Goal: Transaction & Acquisition: Purchase product/service

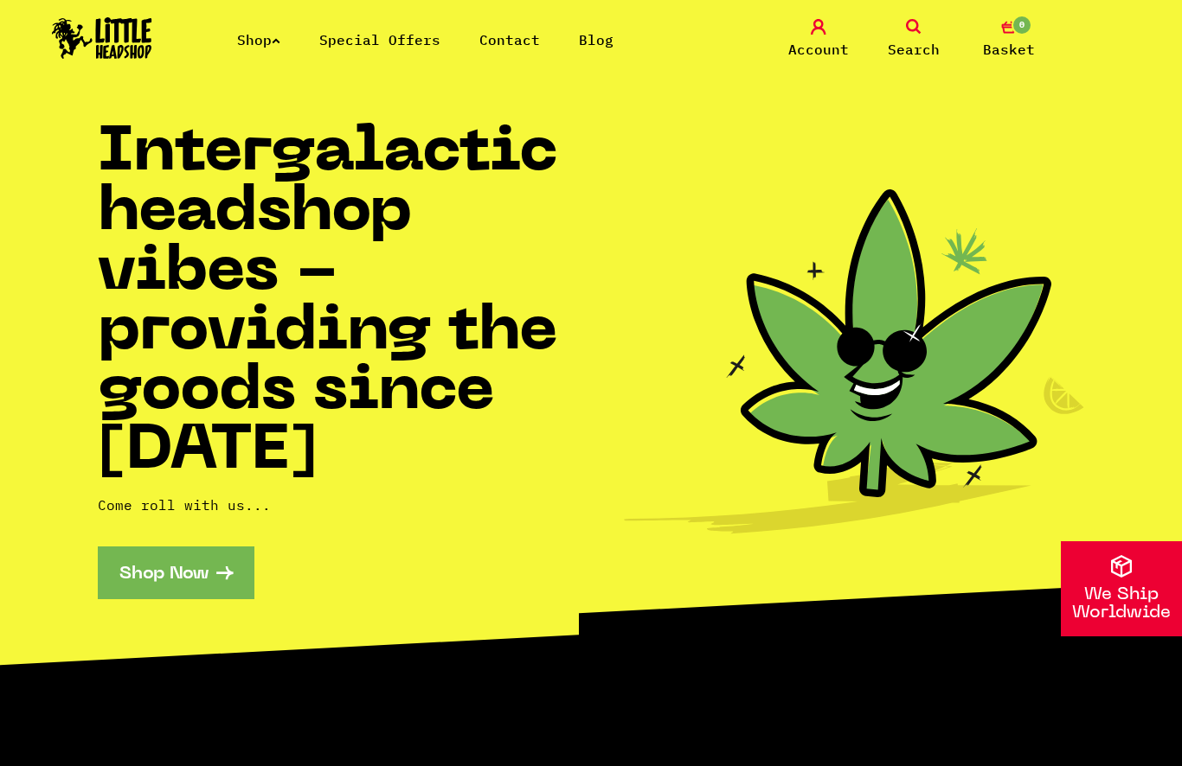
click at [275, 43] on link "Shop" at bounding box center [258, 39] width 43 height 17
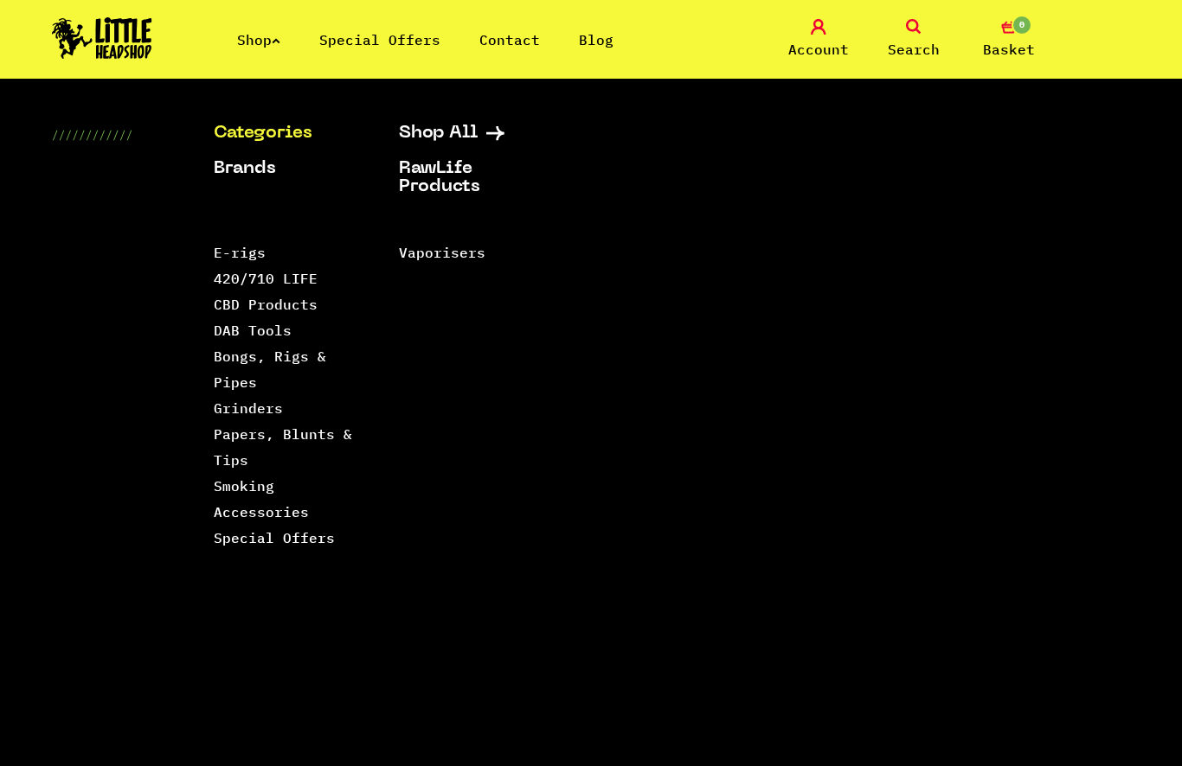
click at [291, 510] on link "Smoking Accessories" at bounding box center [261, 499] width 95 height 43
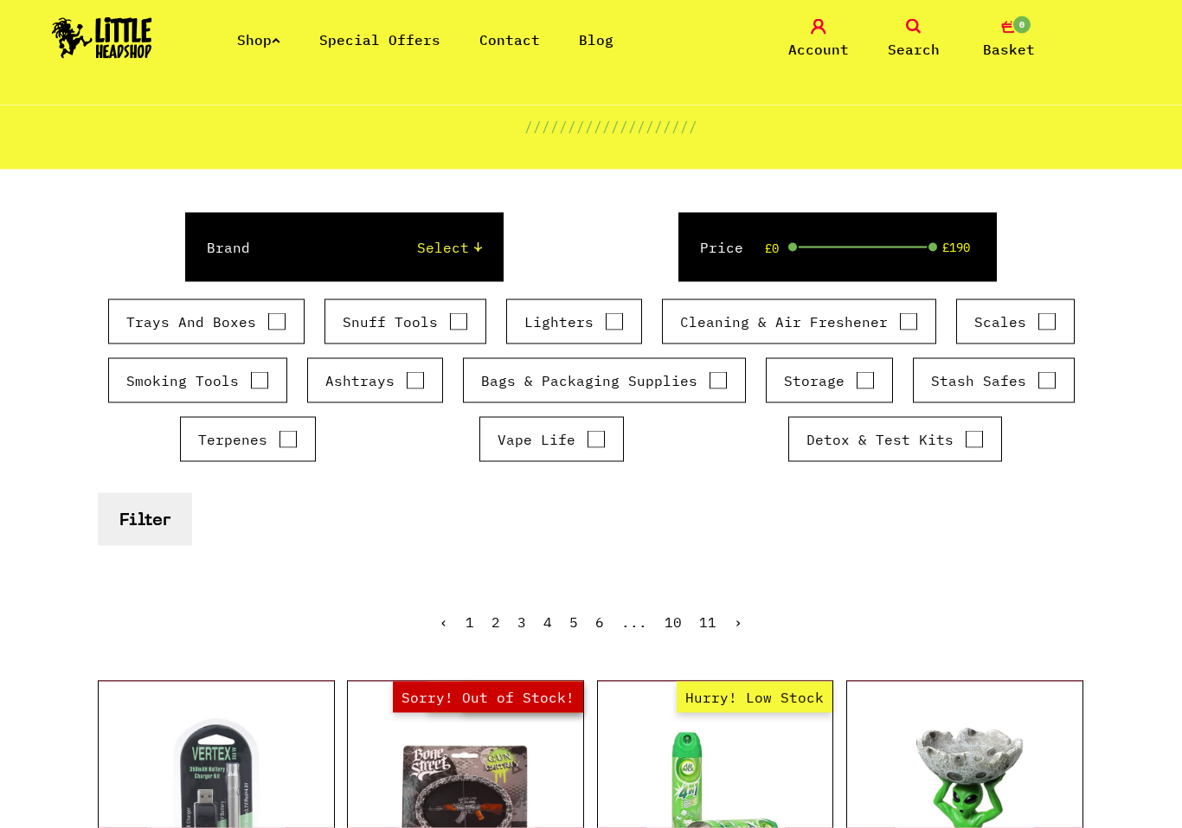
scroll to position [160, 0]
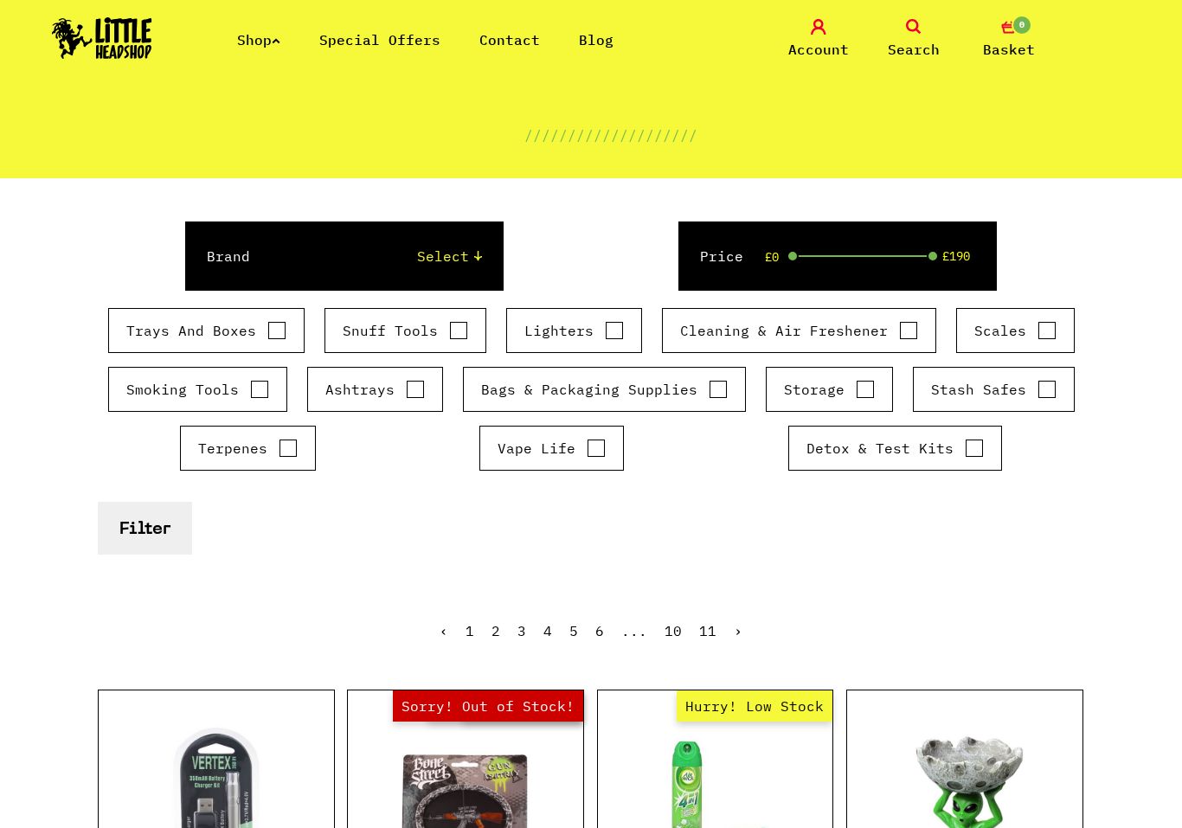
click at [279, 338] on input "Trays And Boxes" at bounding box center [276, 330] width 19 height 17
checkbox input "true"
click at [899, 337] on input "Cleaning & Air Freshener" at bounding box center [908, 330] width 19 height 17
checkbox input "true"
click at [862, 394] on input "Storage" at bounding box center [865, 389] width 19 height 17
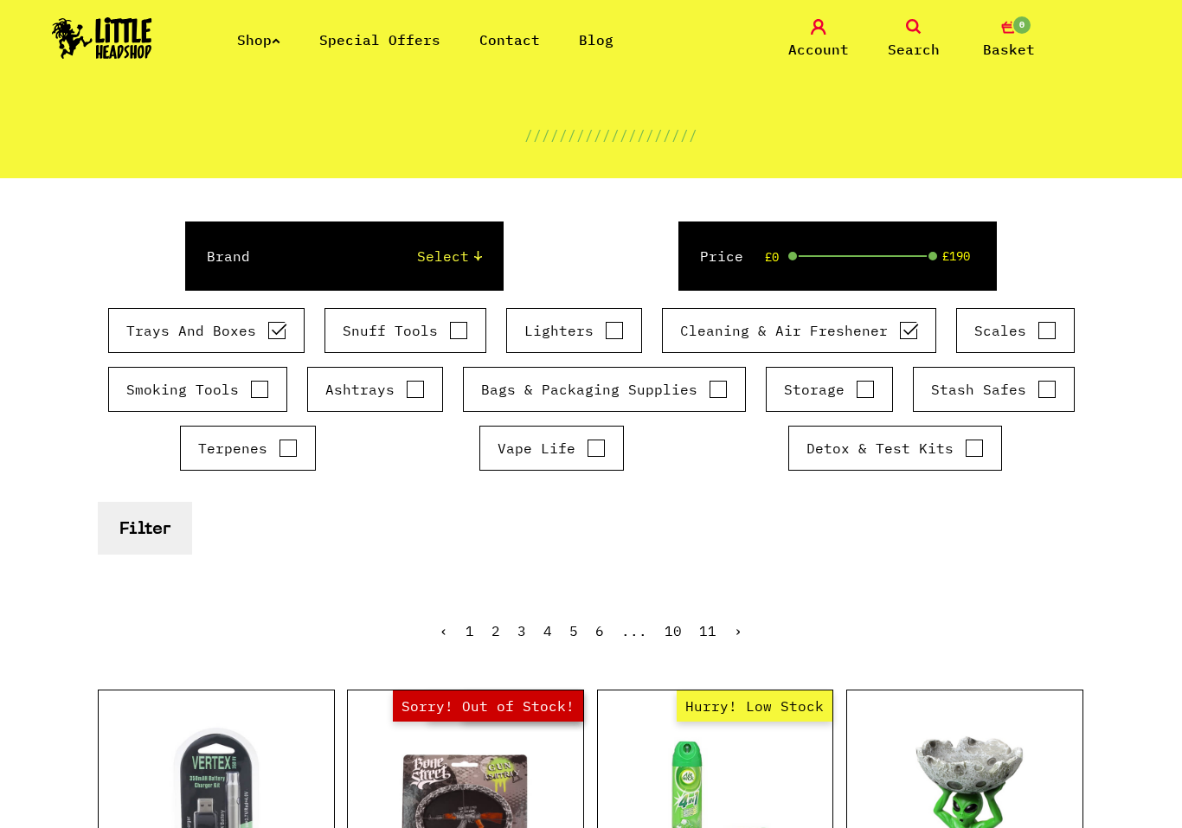
checkbox input "true"
click at [154, 542] on button "Filter" at bounding box center [145, 528] width 94 height 53
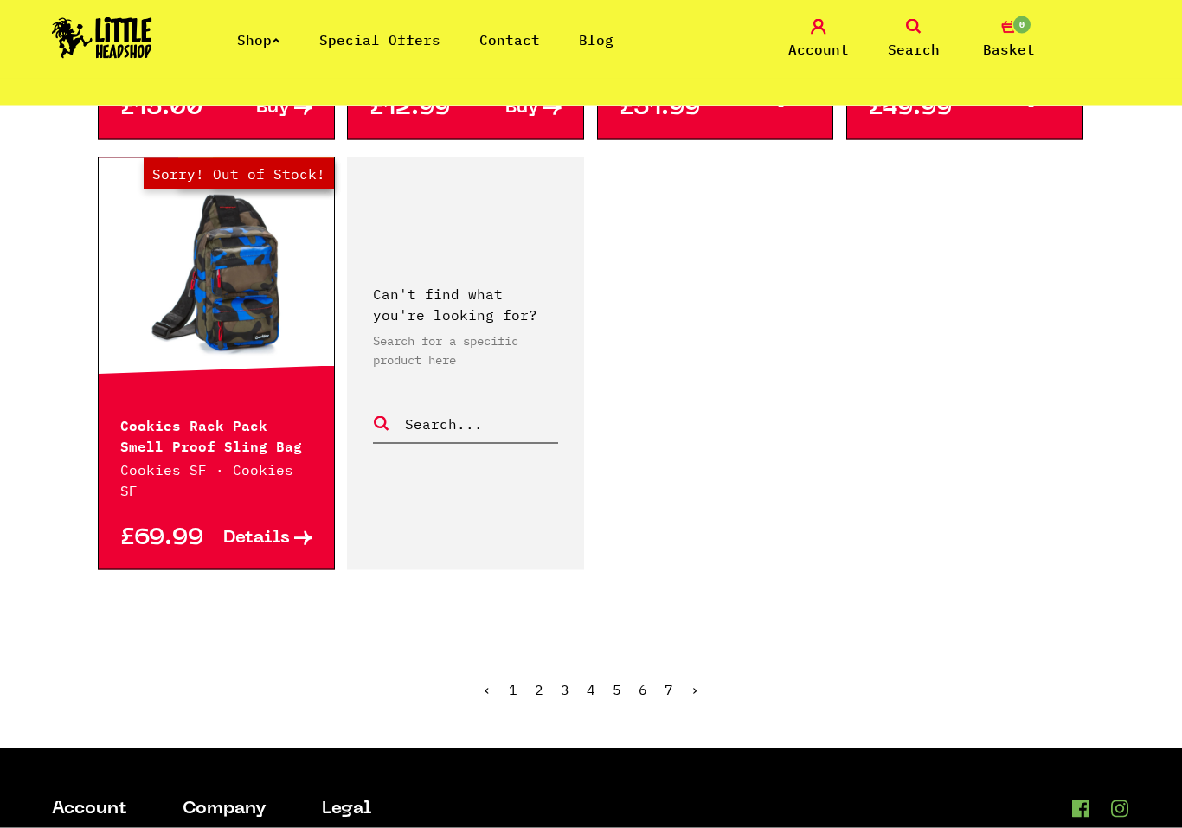
scroll to position [2878, 0]
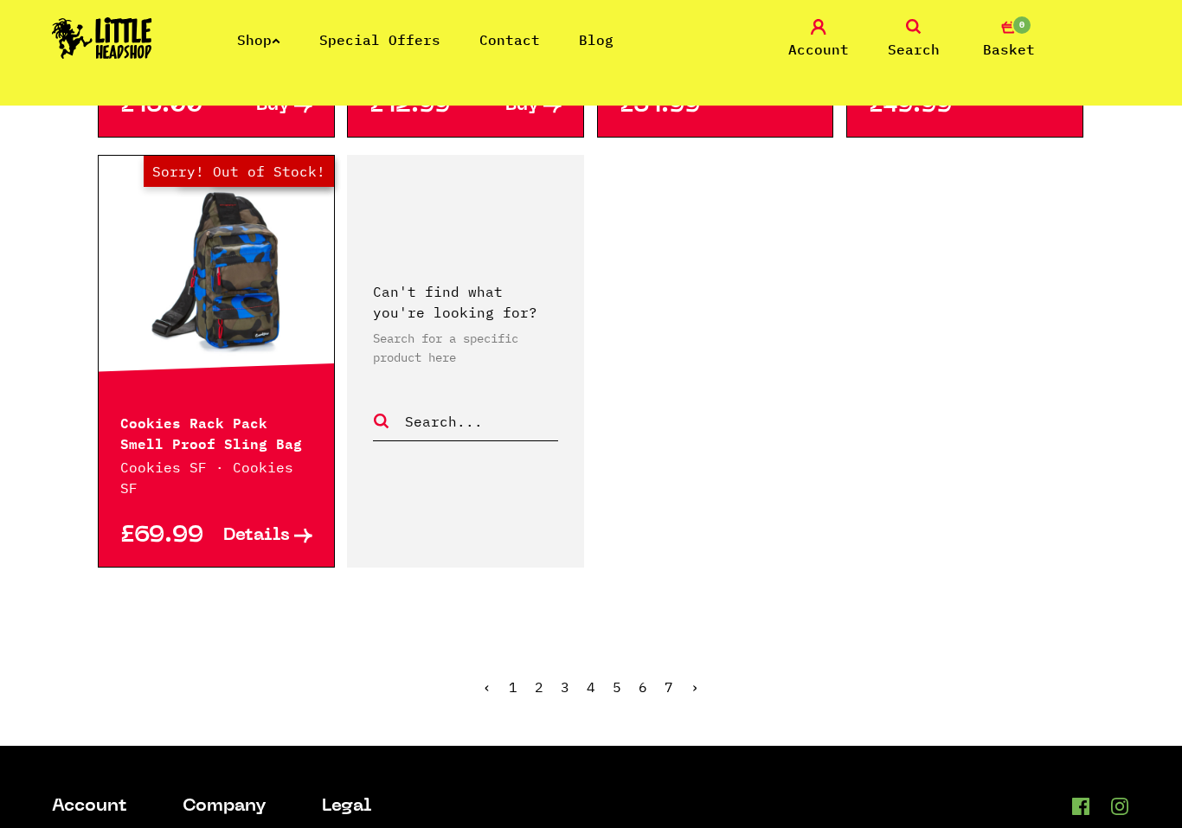
click at [542, 678] on link "2" at bounding box center [539, 686] width 9 height 17
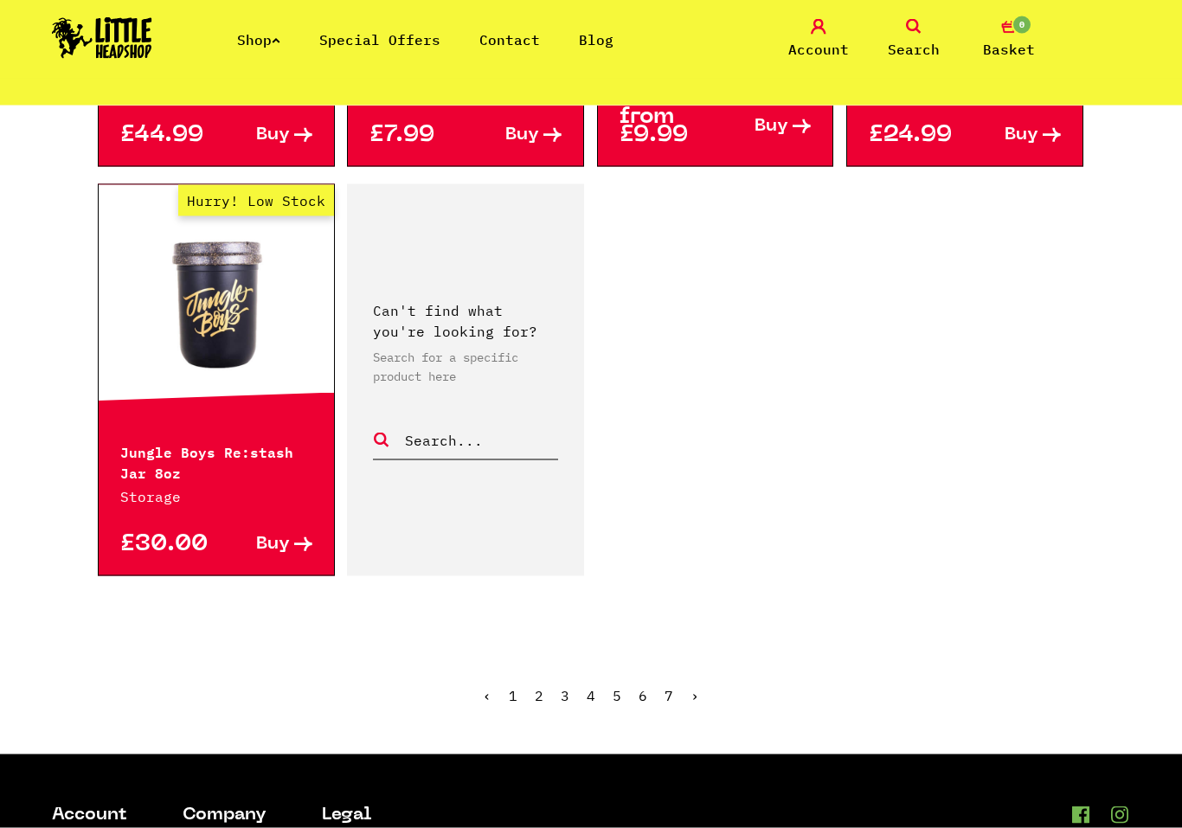
scroll to position [2870, 0]
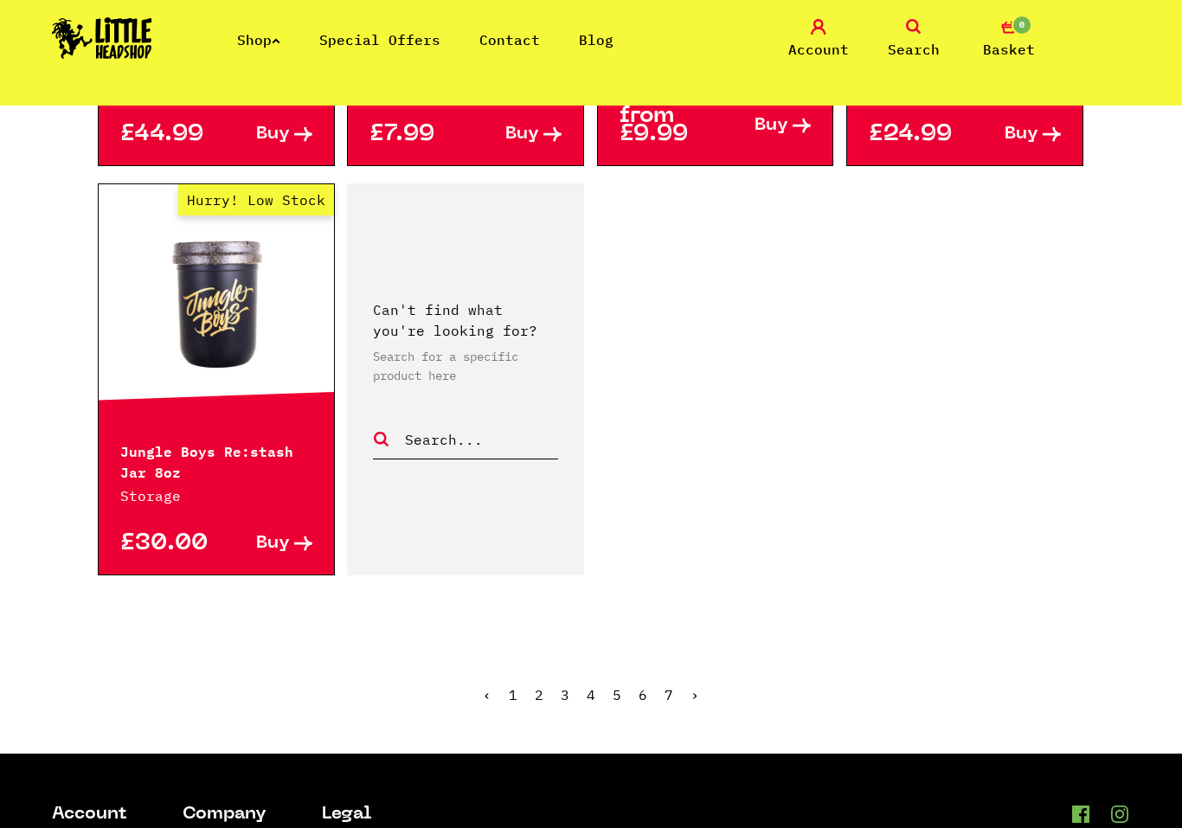
click at [568, 686] on link "3" at bounding box center [565, 694] width 9 height 17
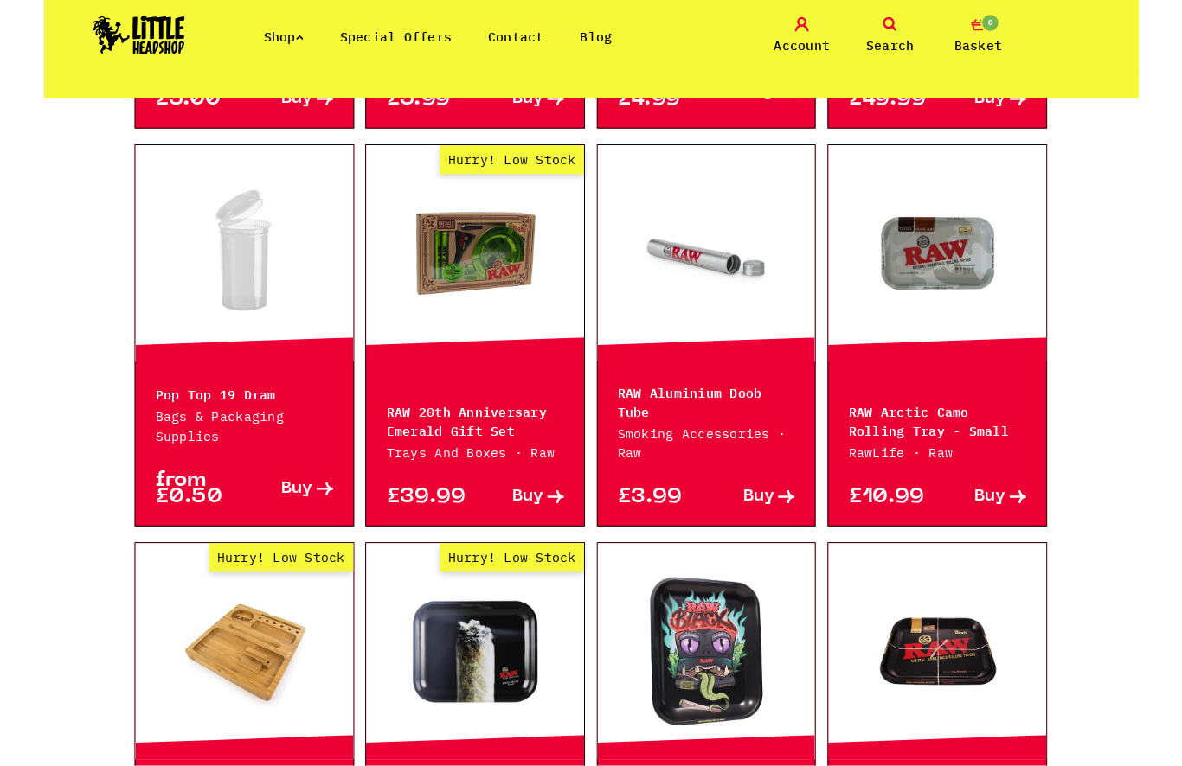
scroll to position [1103, 0]
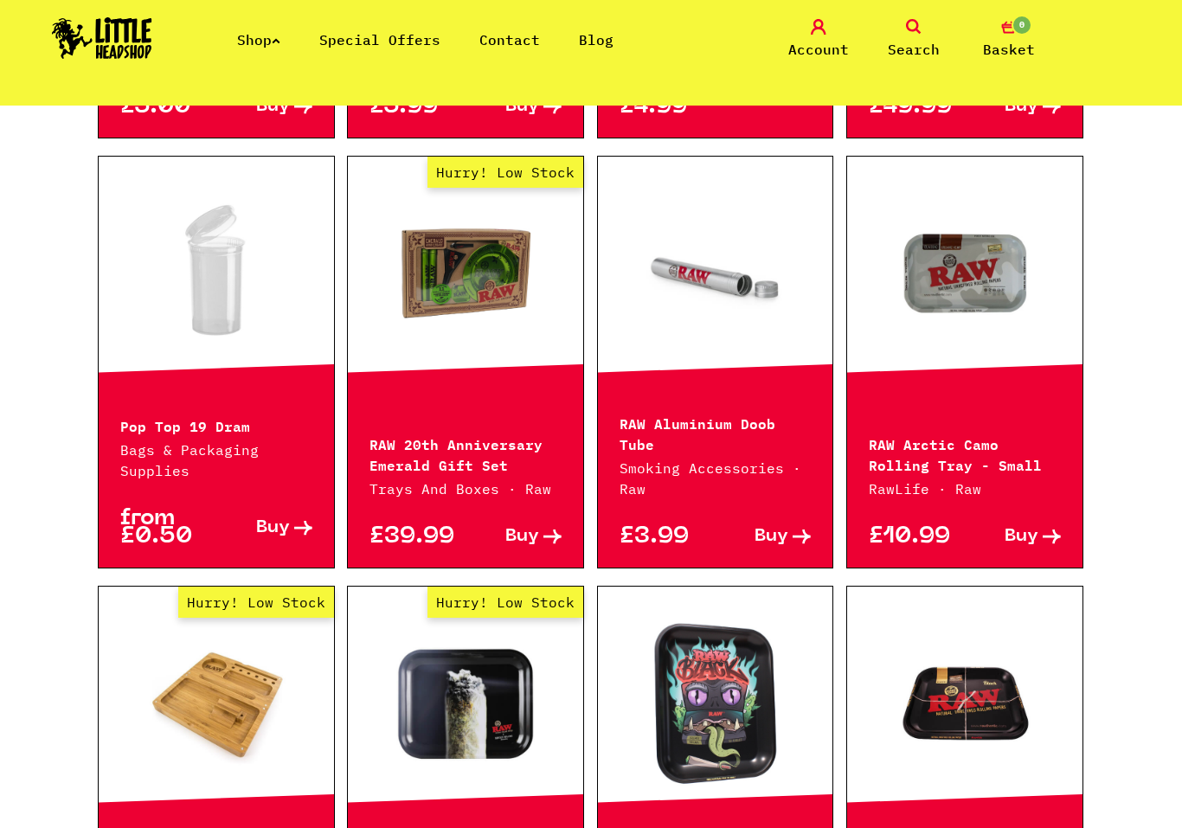
click at [1002, 298] on link at bounding box center [964, 273] width 235 height 173
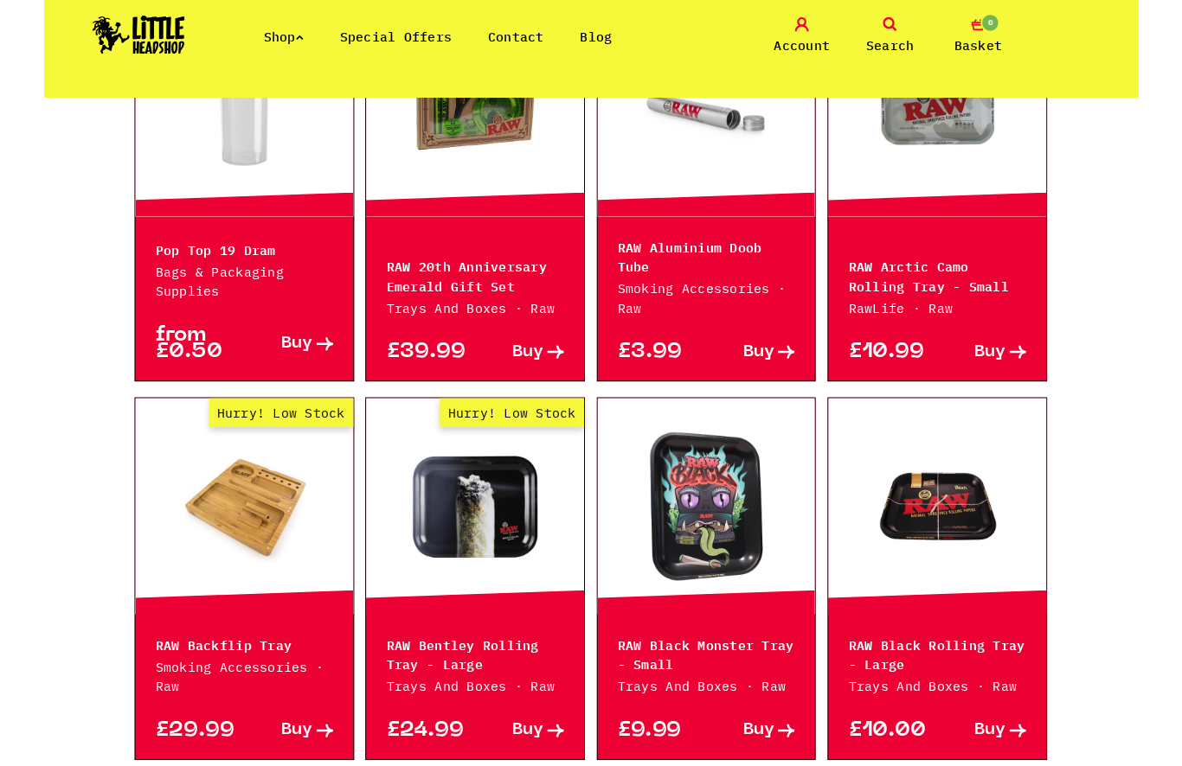
scroll to position [1260, 0]
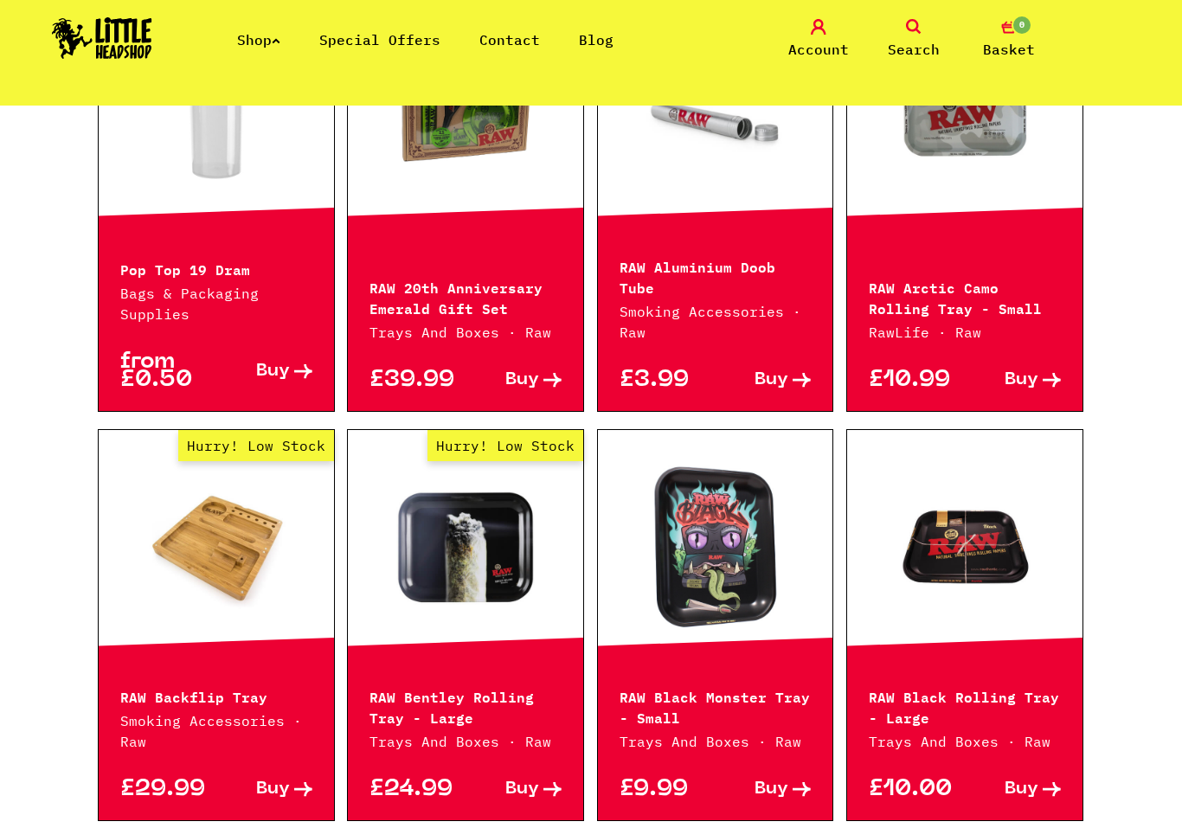
click at [1035, 371] on span "Buy" at bounding box center [1021, 380] width 34 height 18
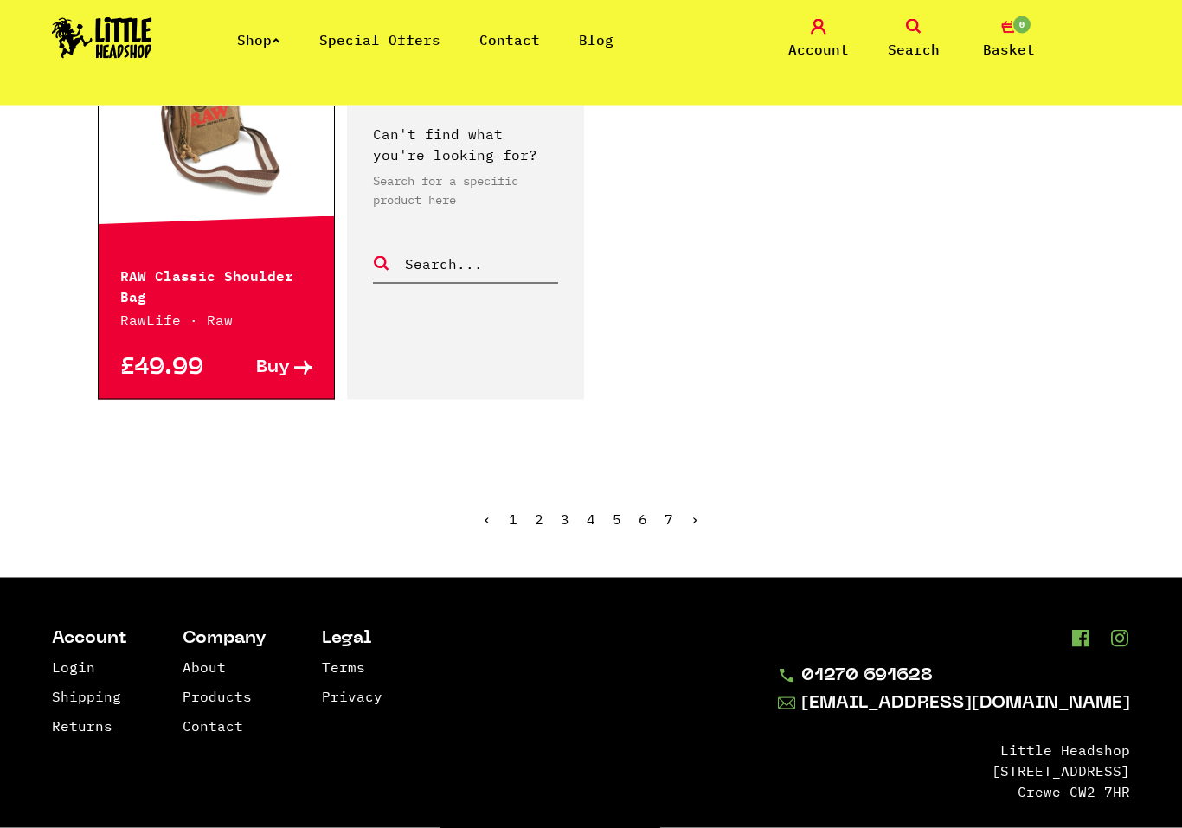
scroll to position [2908, 0]
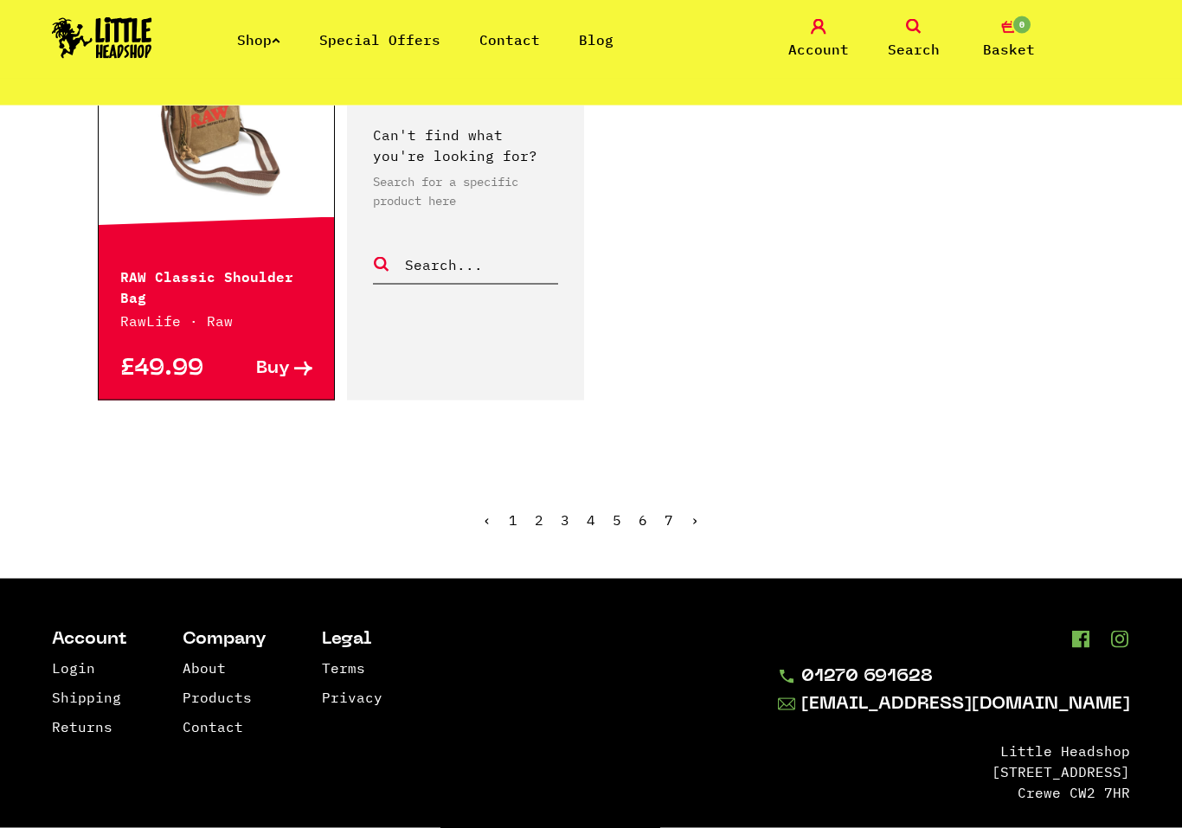
click at [574, 523] on ul "‹ 1 2 3 4 5 6 7 ›" at bounding box center [591, 533] width 986 height 74
click at [593, 516] on link "4" at bounding box center [591, 519] width 9 height 17
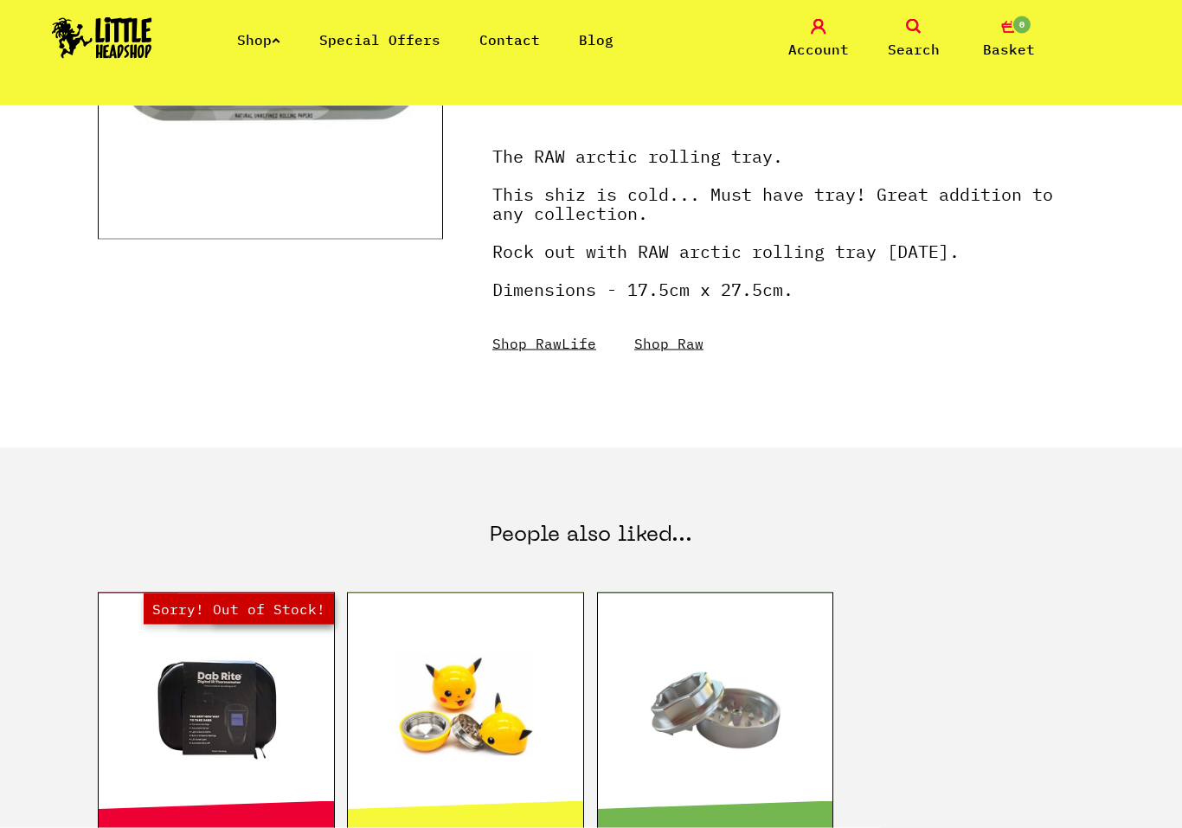
scroll to position [453, 0]
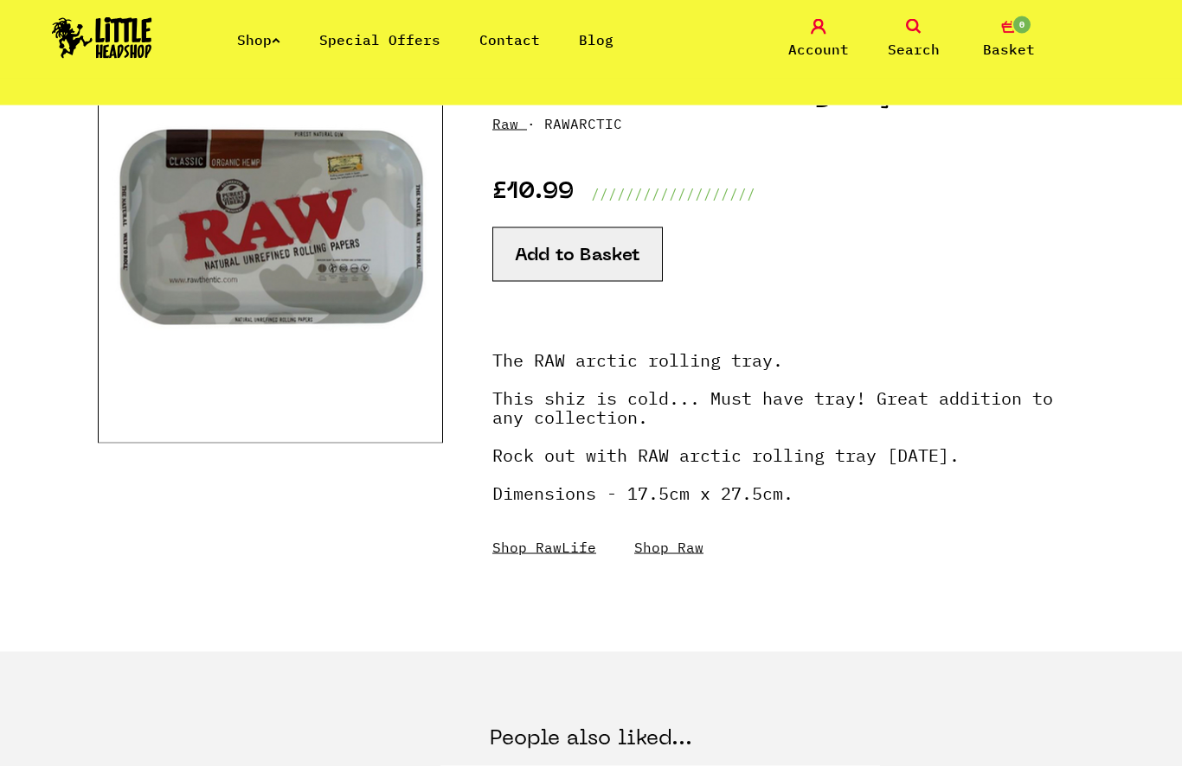
scroll to position [233, 0]
click at [625, 240] on button "Add to Basket" at bounding box center [577, 255] width 170 height 55
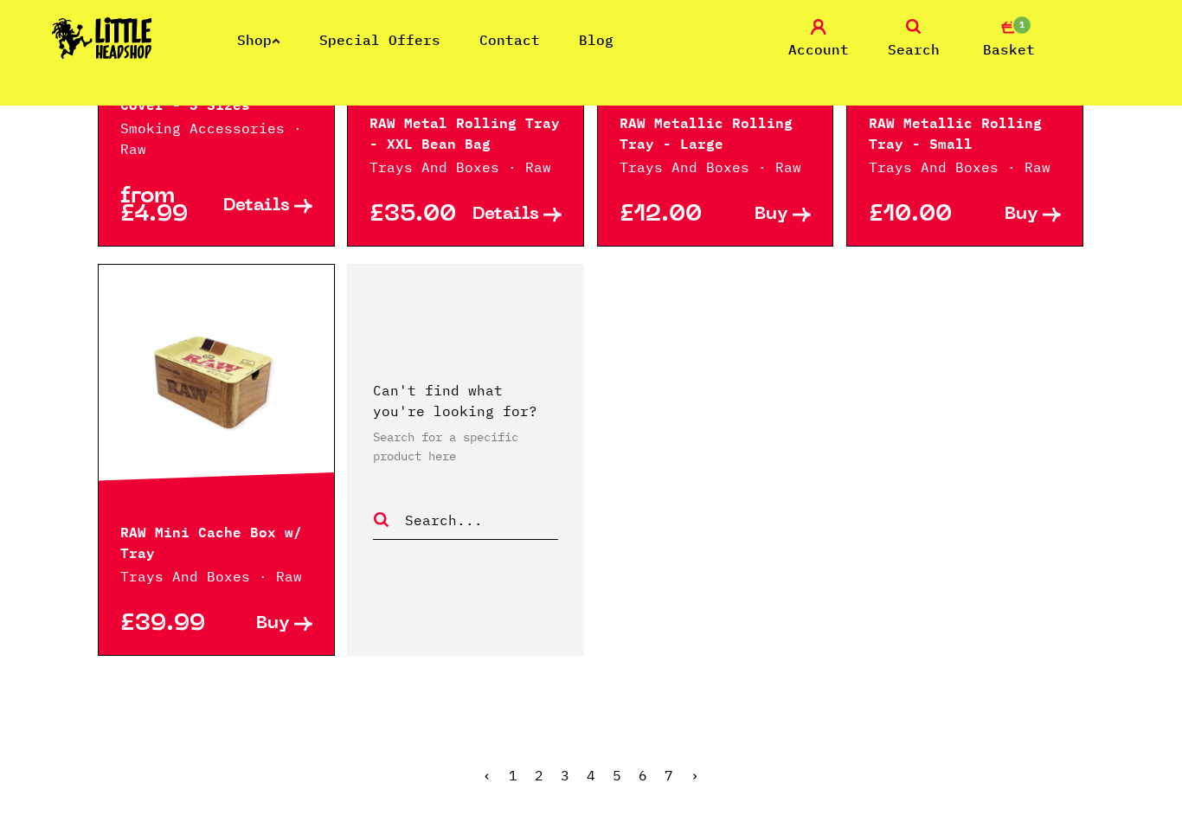
scroll to position [2704, 0]
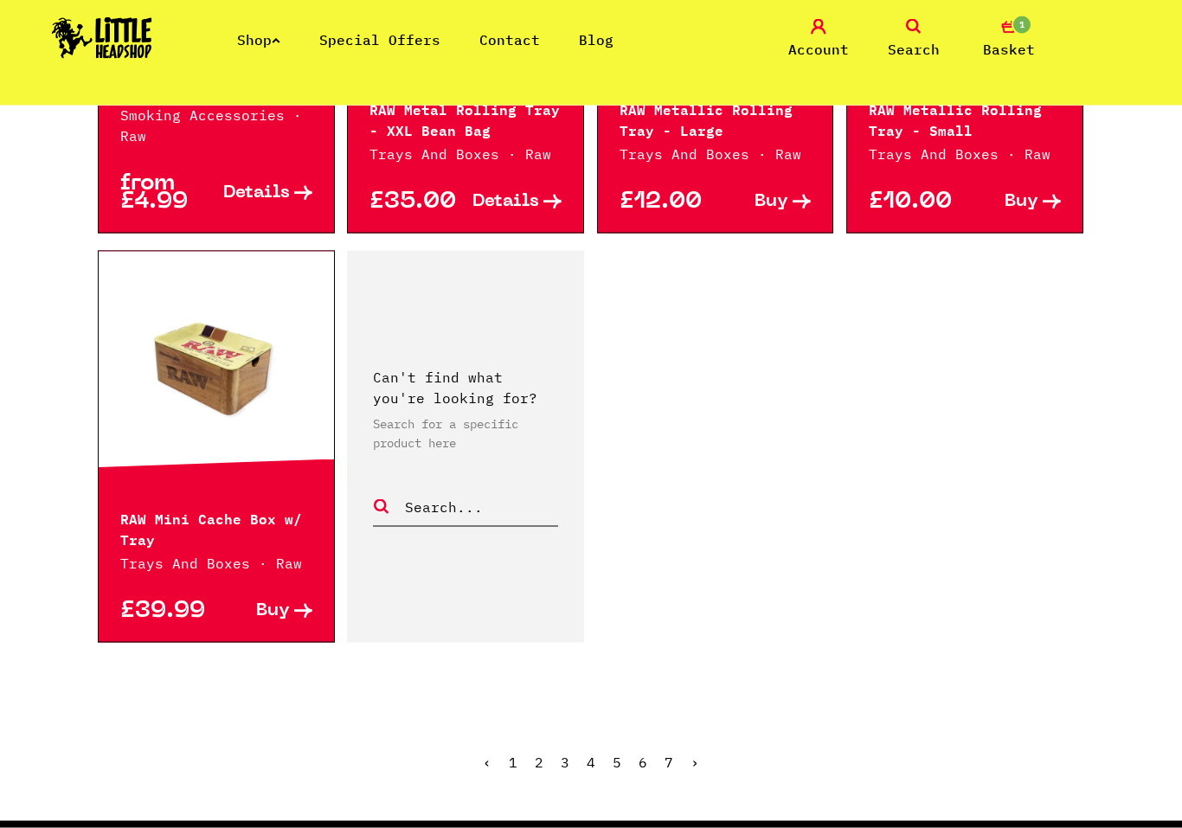
click at [618, 753] on link "5" at bounding box center [616, 761] width 9 height 17
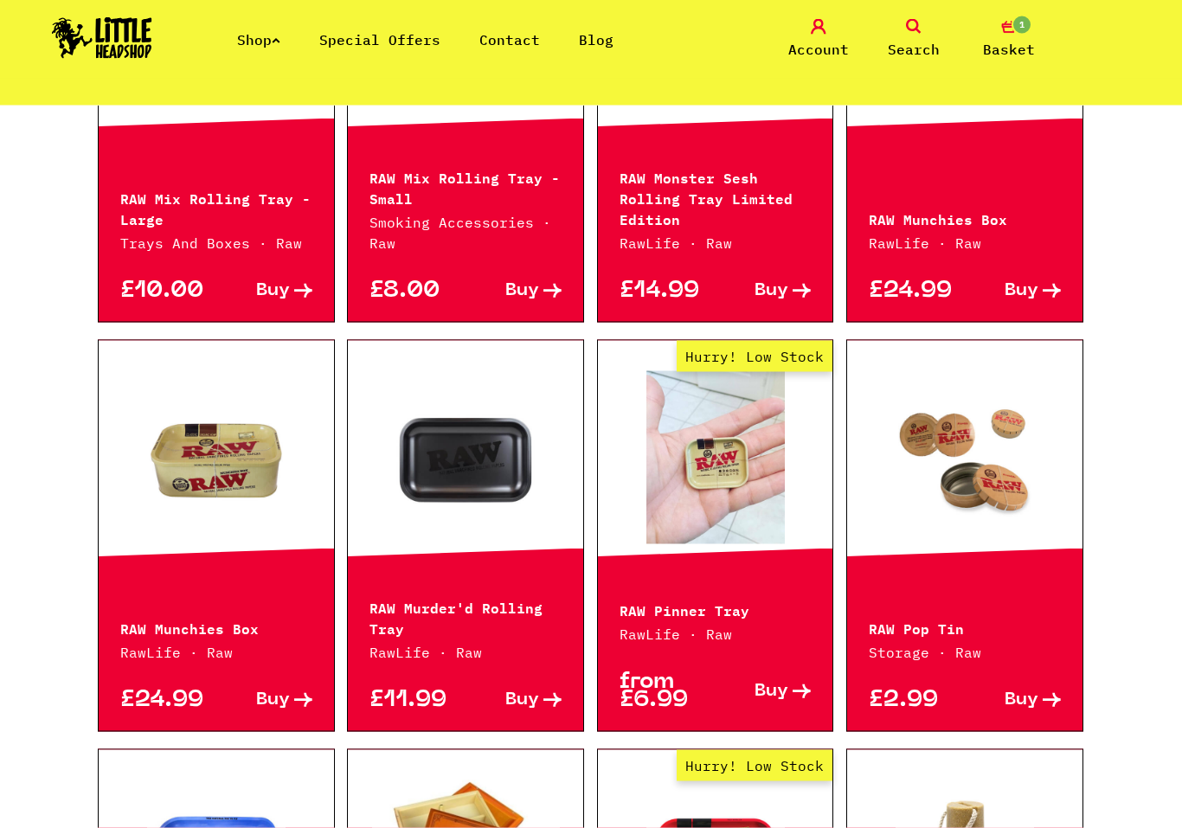
scroll to position [971, 0]
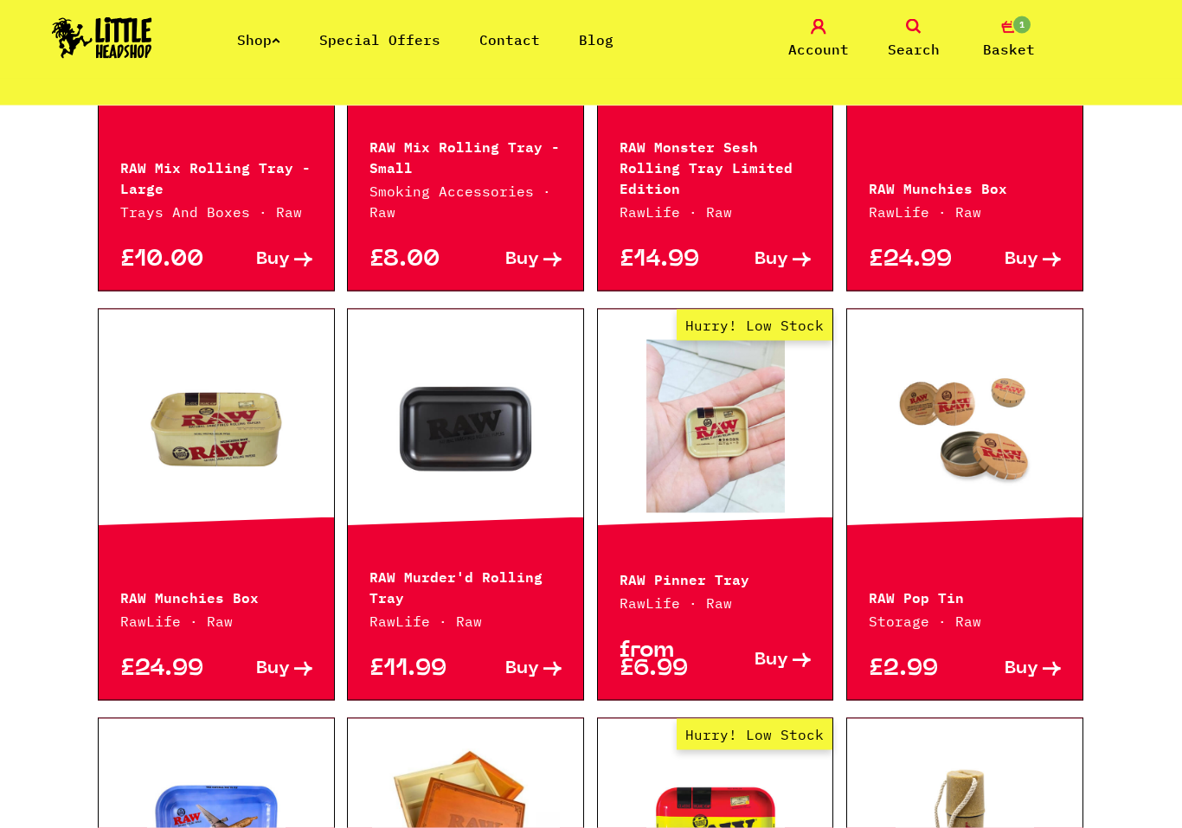
click at [536, 670] on span "Buy" at bounding box center [522, 669] width 34 height 18
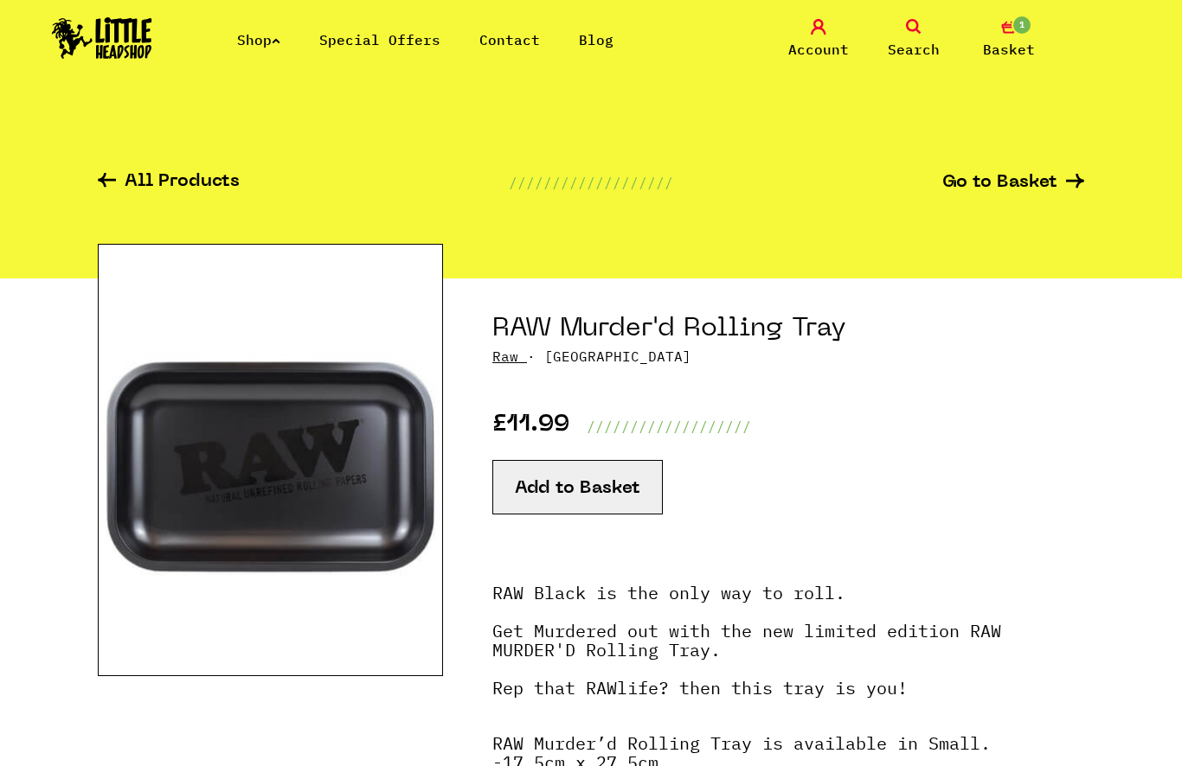
click at [626, 484] on button "Add to Basket" at bounding box center [577, 487] width 170 height 55
click at [616, 488] on button "Add to Basket" at bounding box center [577, 487] width 170 height 55
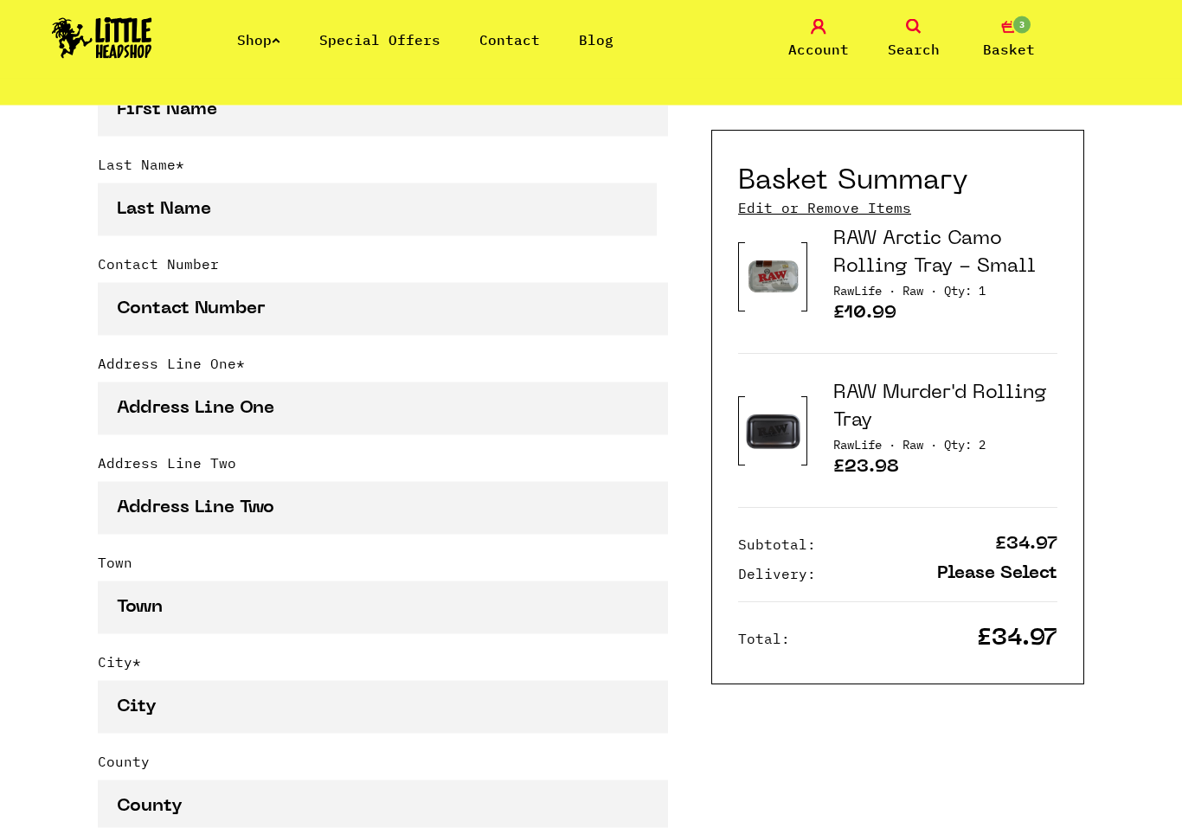
scroll to position [726, 0]
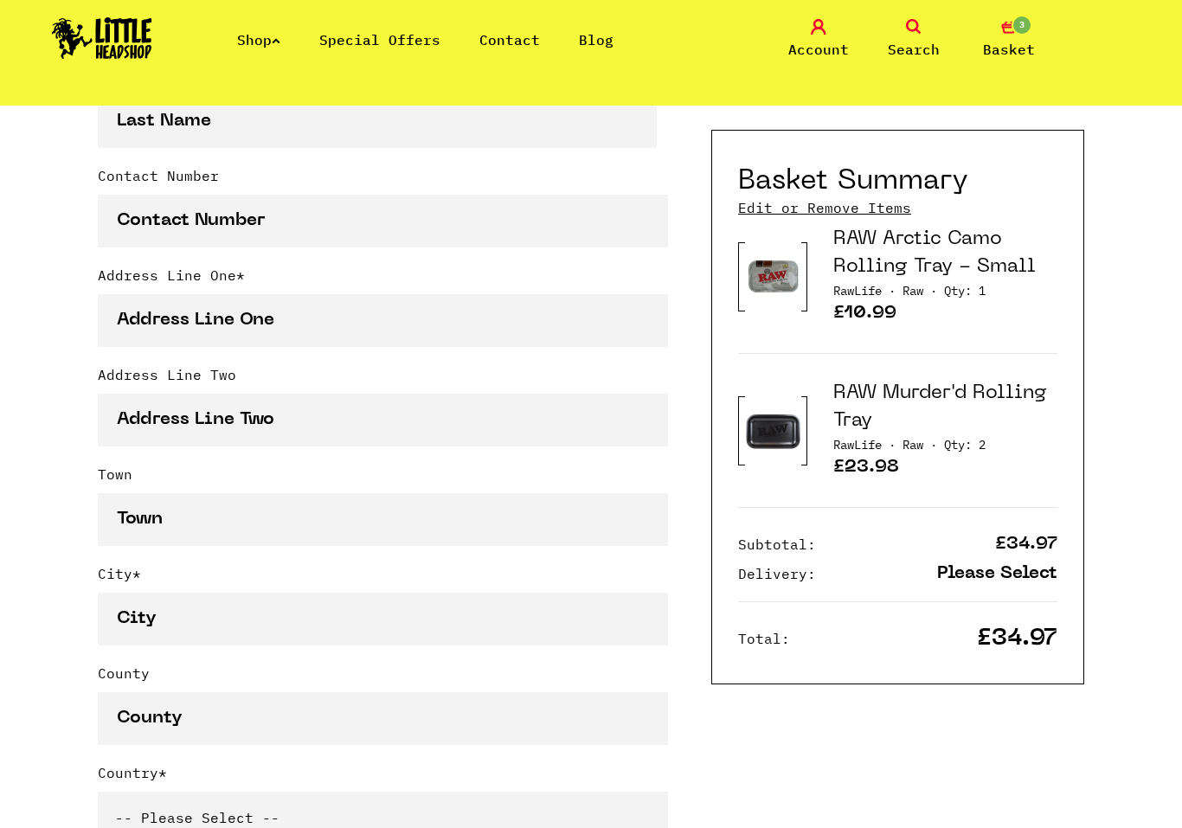
click at [985, 447] on span "Qty: 2" at bounding box center [965, 445] width 42 height 16
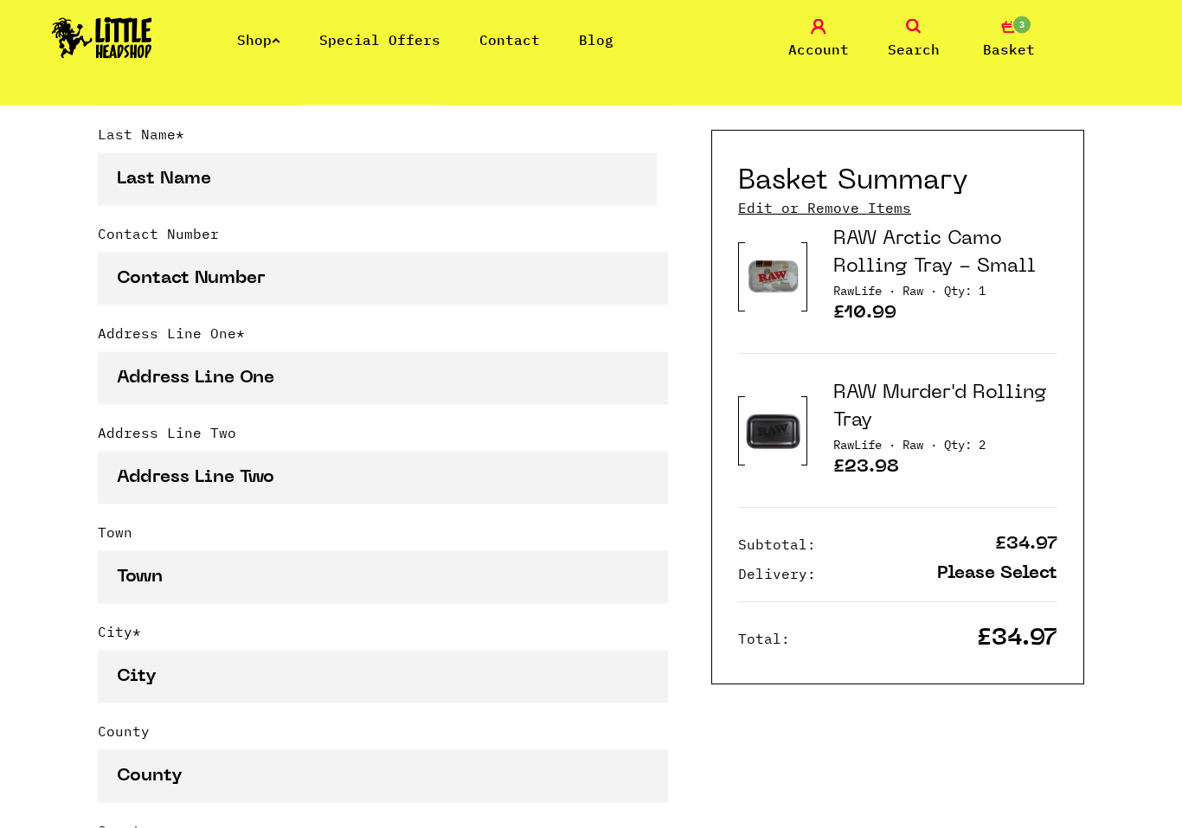
scroll to position [667, 0]
click at [899, 416] on h3 "RAW Murder'd Rolling Tray" at bounding box center [945, 407] width 224 height 55
click at [844, 206] on link "Edit or Remove Items" at bounding box center [824, 207] width 173 height 19
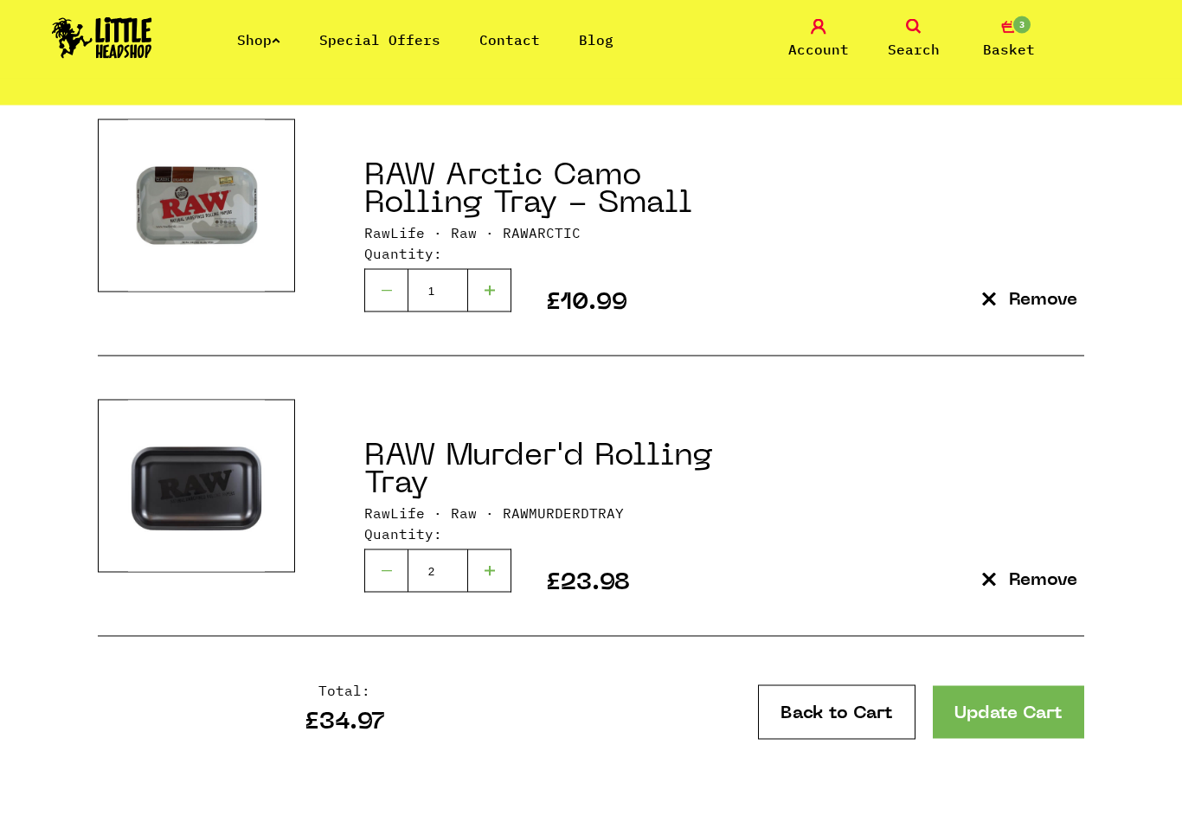
scroll to position [318, 0]
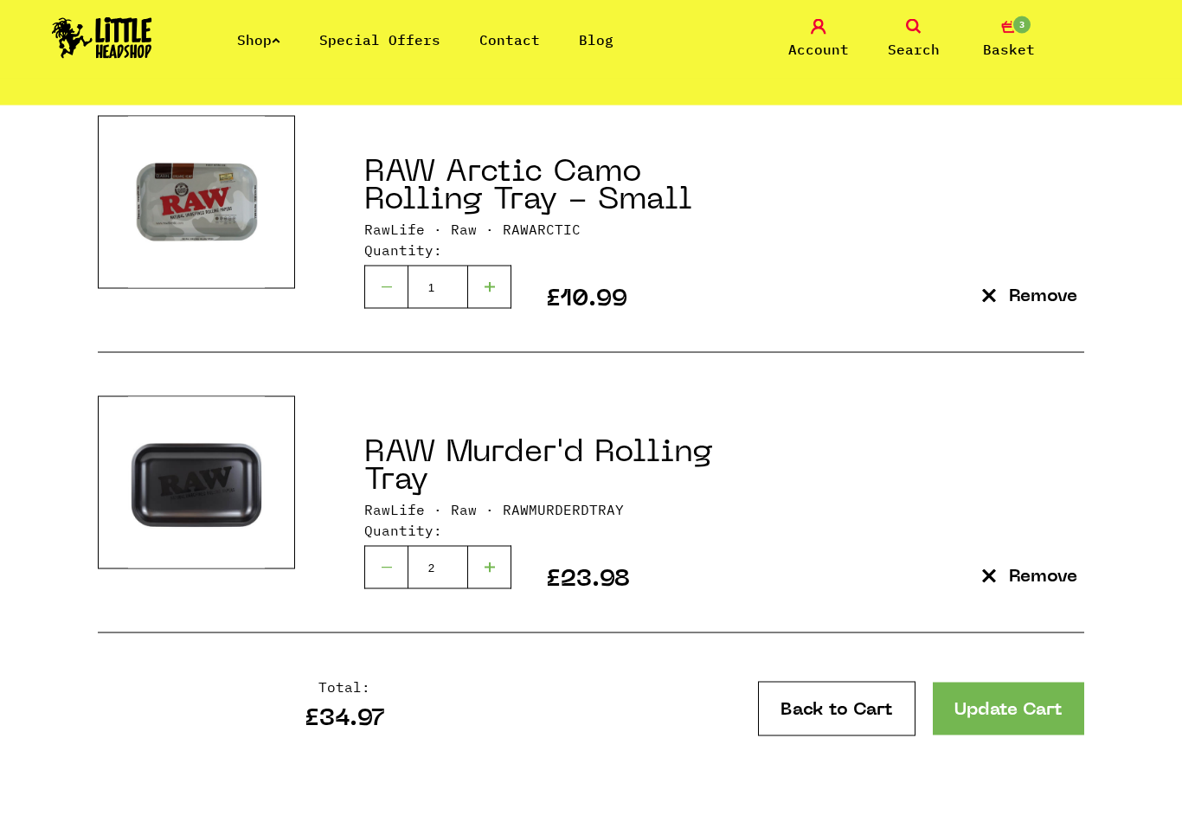
click at [388, 574] on div at bounding box center [385, 567] width 43 height 43
type input "0"
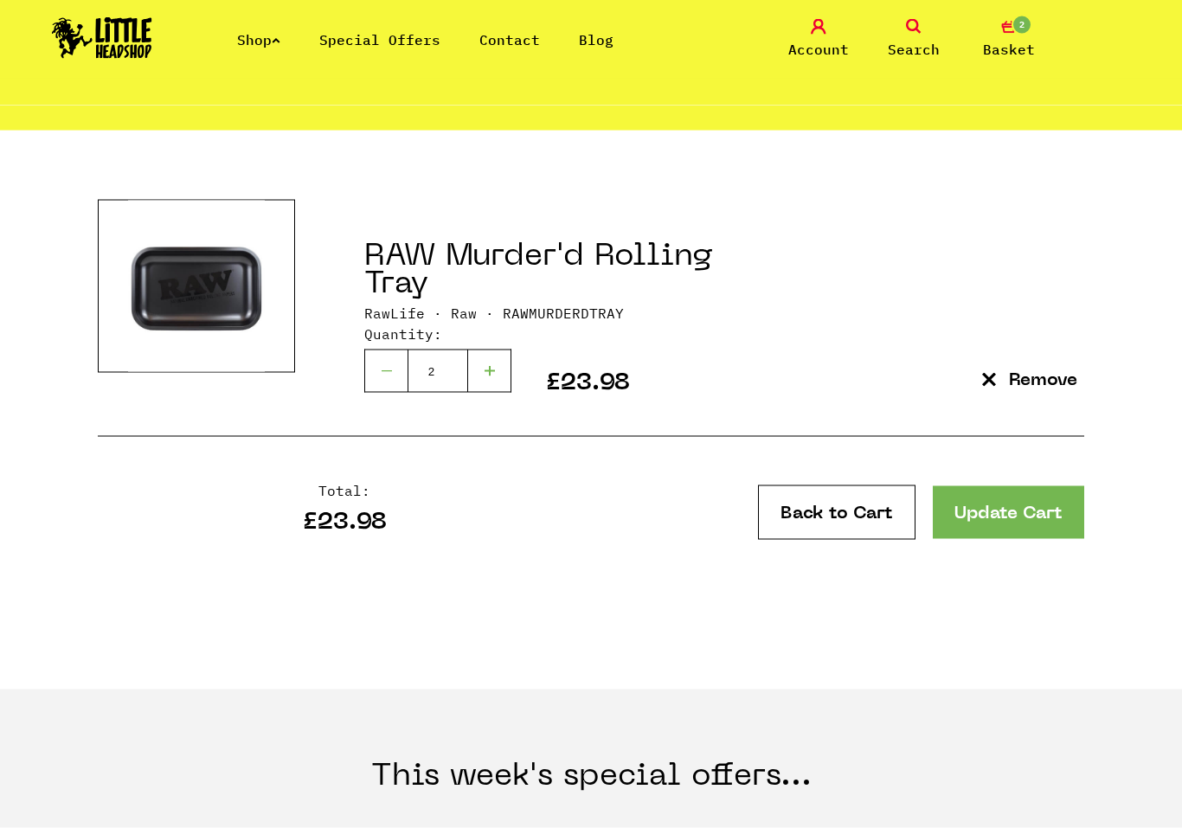
scroll to position [235, 0]
click at [385, 373] on div at bounding box center [385, 370] width 43 height 43
type input "1"
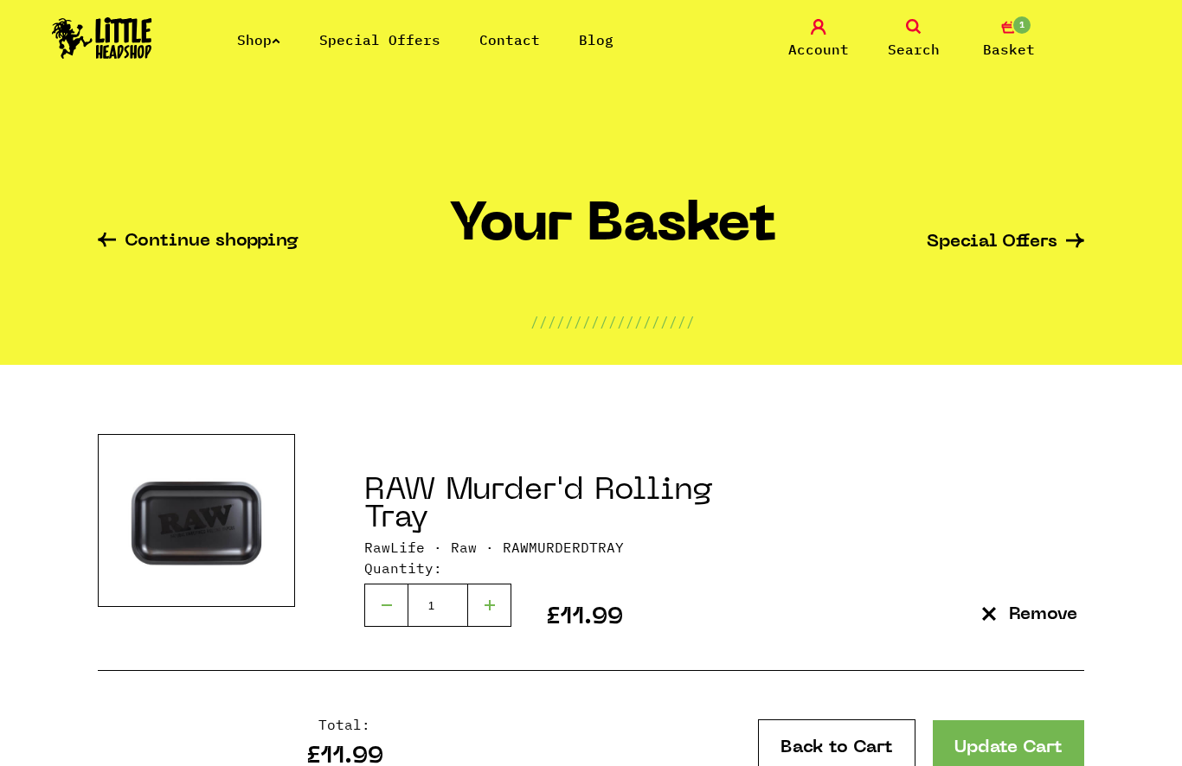
click at [188, 247] on link "Continue shopping" at bounding box center [198, 243] width 201 height 20
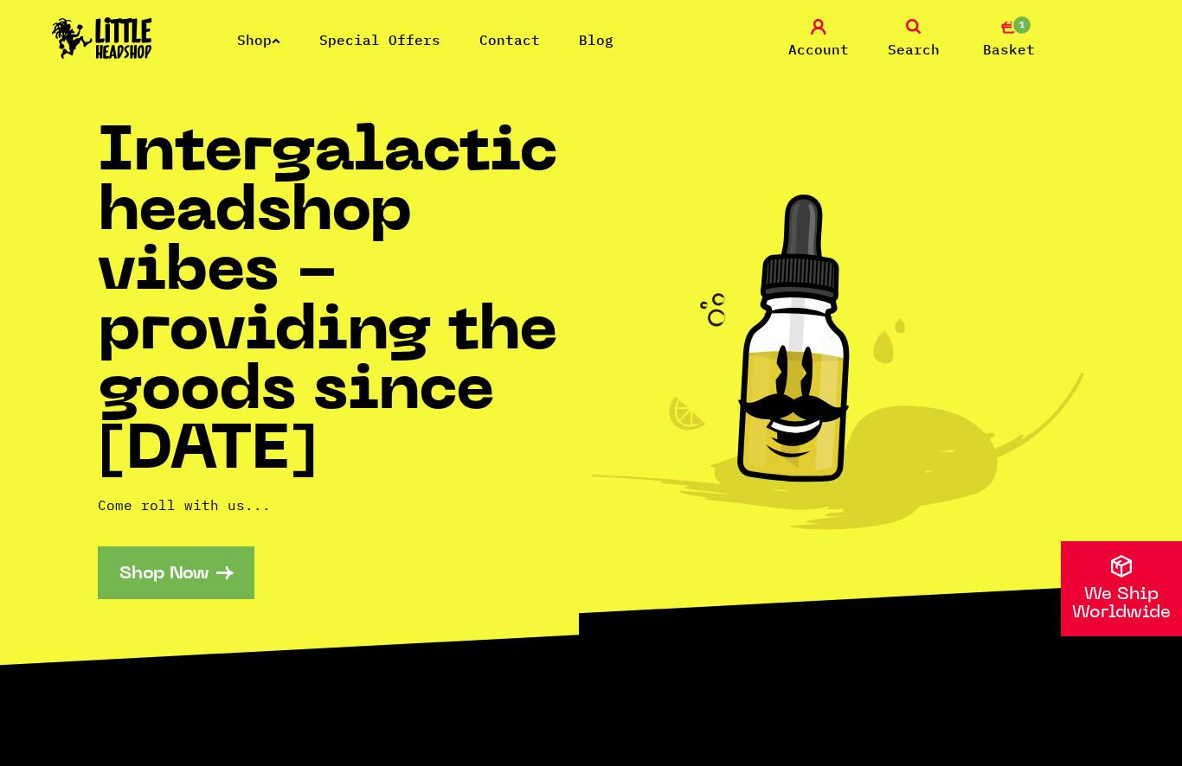
click at [279, 45] on link "Shop" at bounding box center [258, 39] width 43 height 17
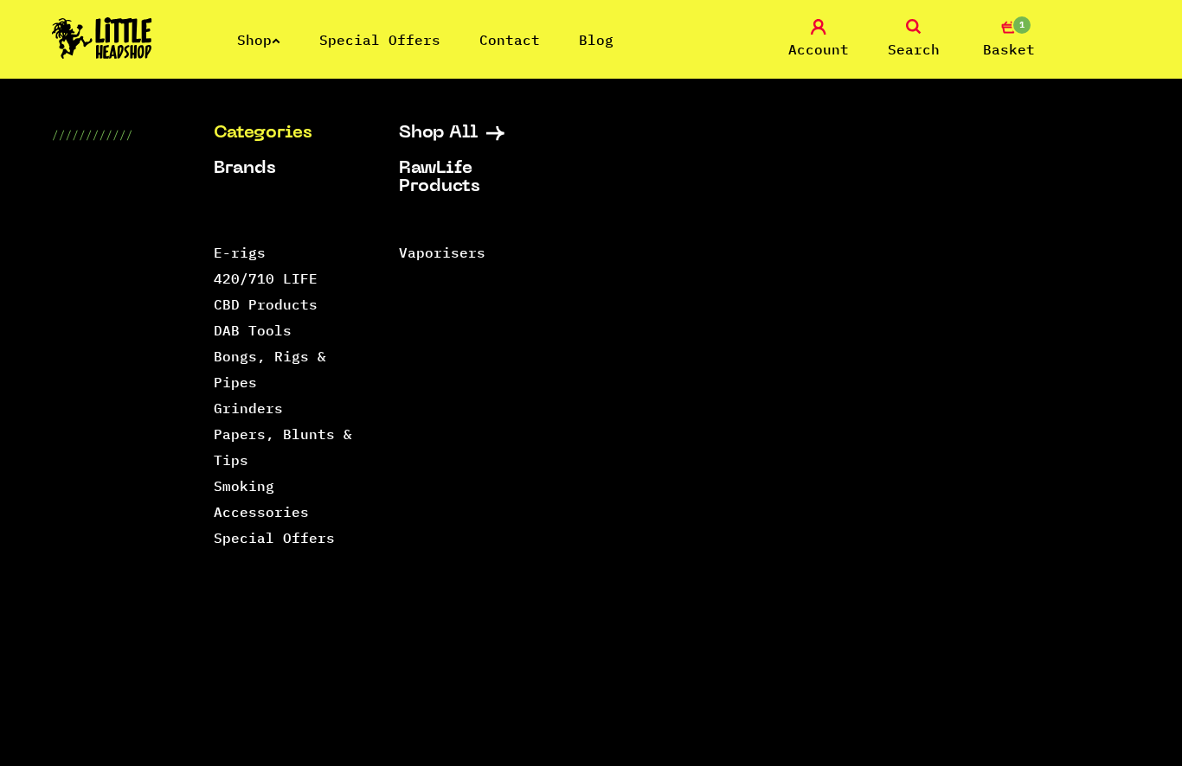
click at [294, 516] on link "Smoking Accessories" at bounding box center [261, 499] width 95 height 43
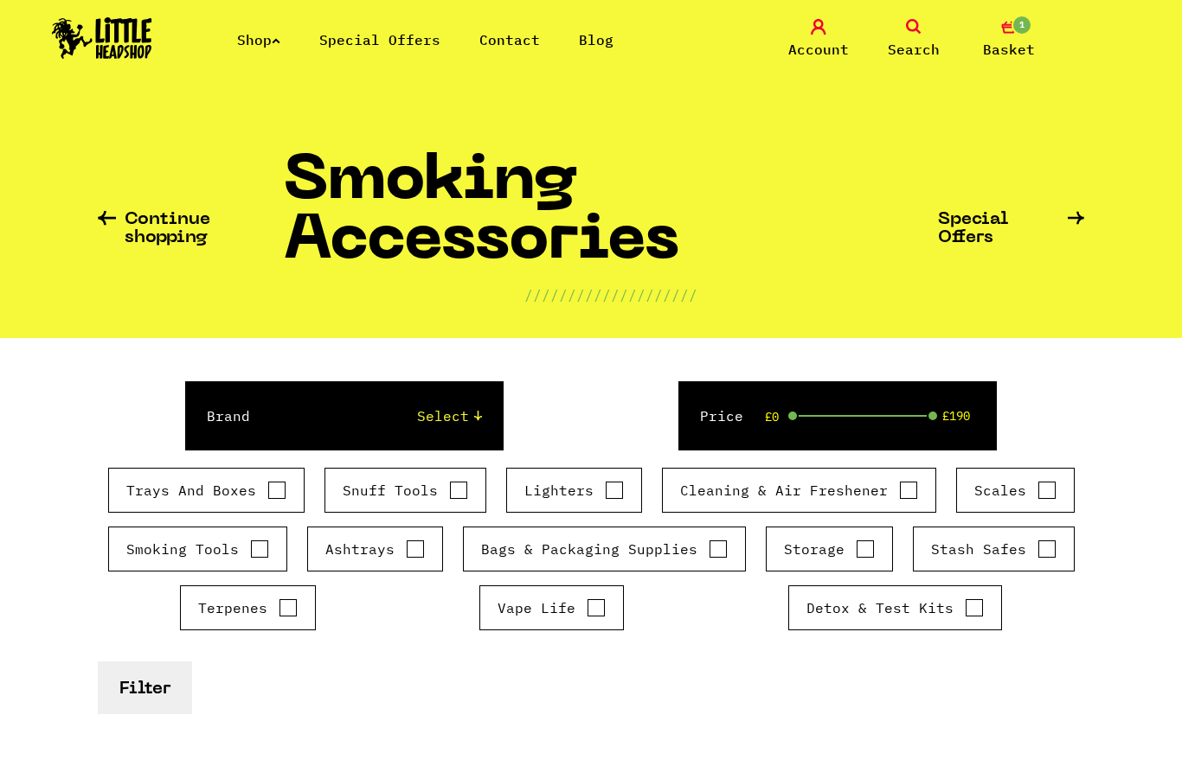
click at [276, 488] on input "Trays And Boxes" at bounding box center [276, 490] width 19 height 17
checkbox input "true"
click at [153, 676] on button "Filter" at bounding box center [145, 688] width 94 height 53
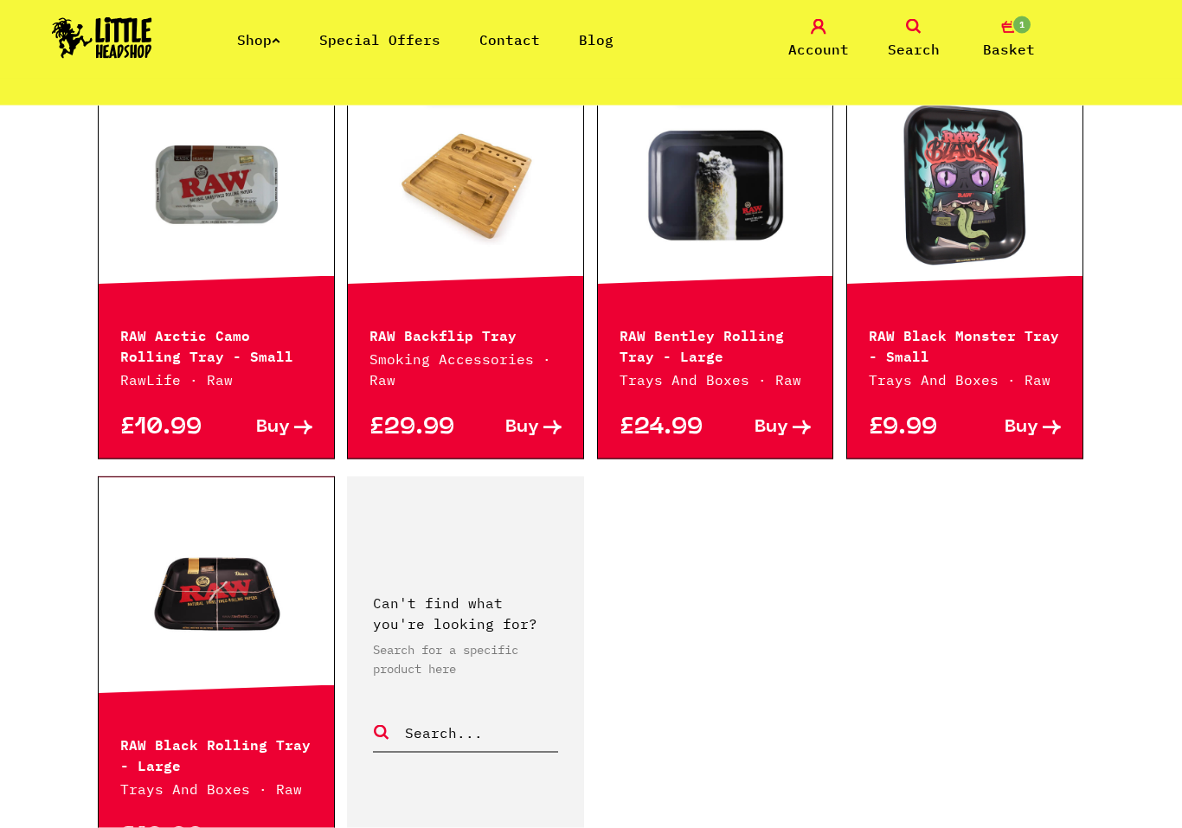
scroll to position [2500, 0]
click at [287, 435] on span "Buy" at bounding box center [273, 427] width 34 height 18
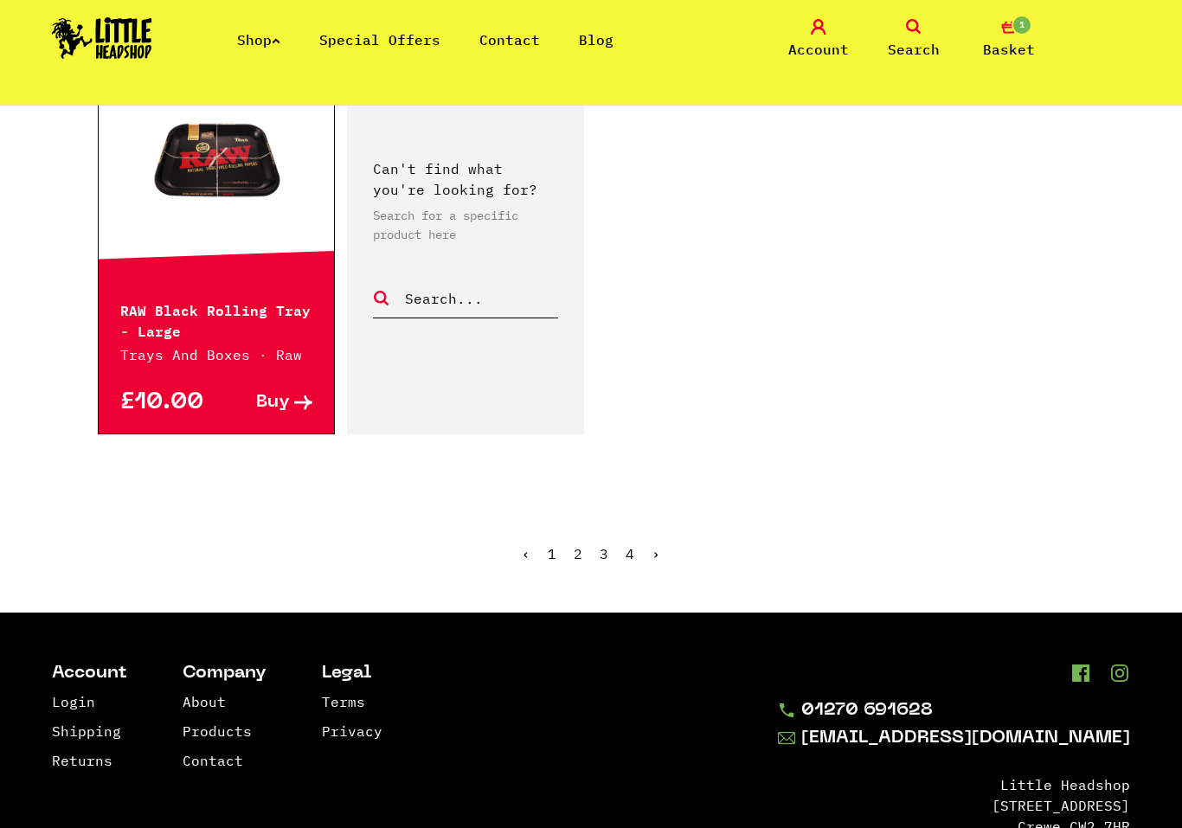
scroll to position [2946, 0]
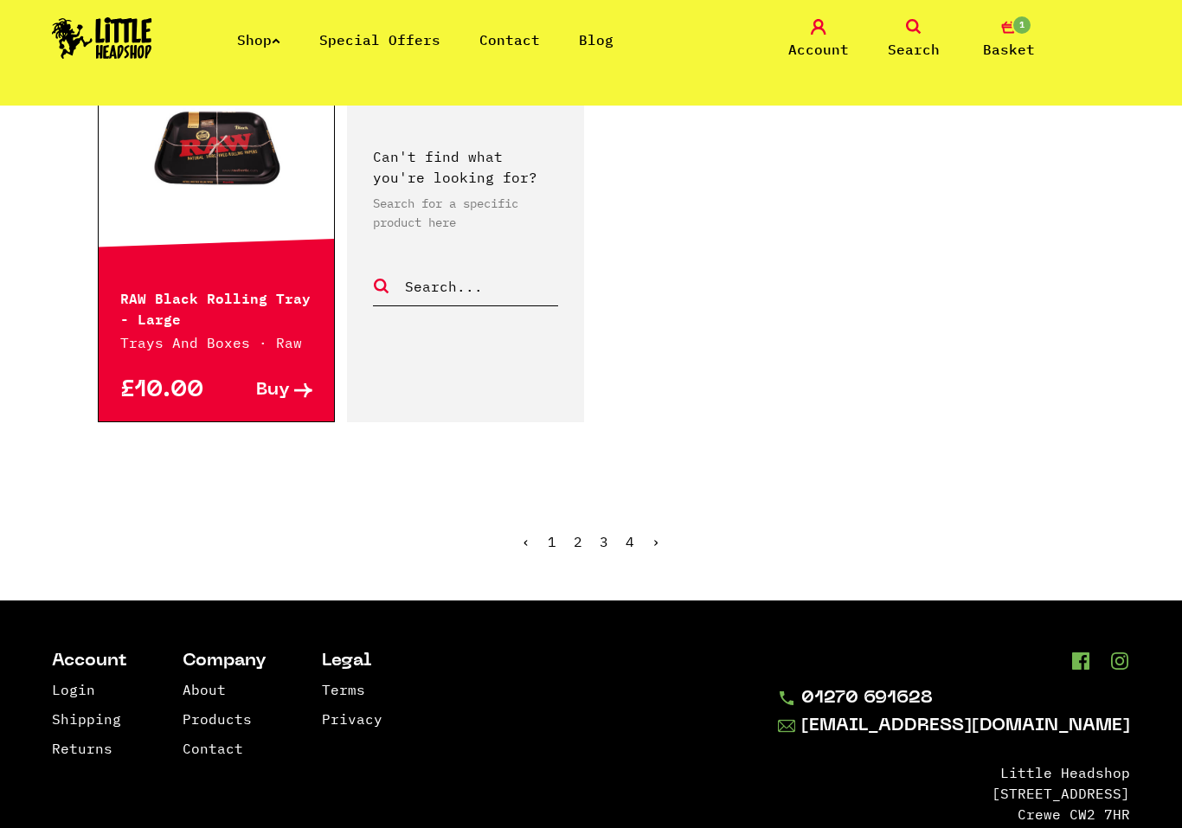
click at [632, 541] on link "4" at bounding box center [629, 541] width 9 height 17
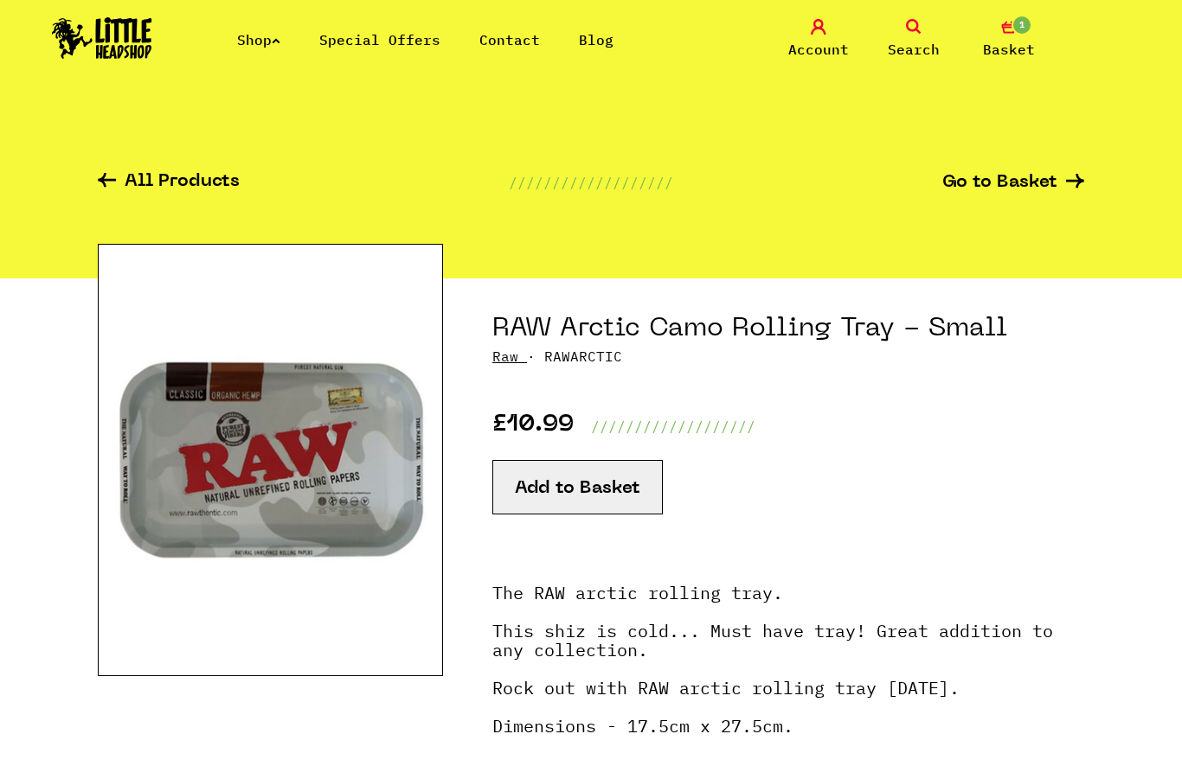
click at [635, 481] on button "Add to Basket" at bounding box center [577, 487] width 170 height 55
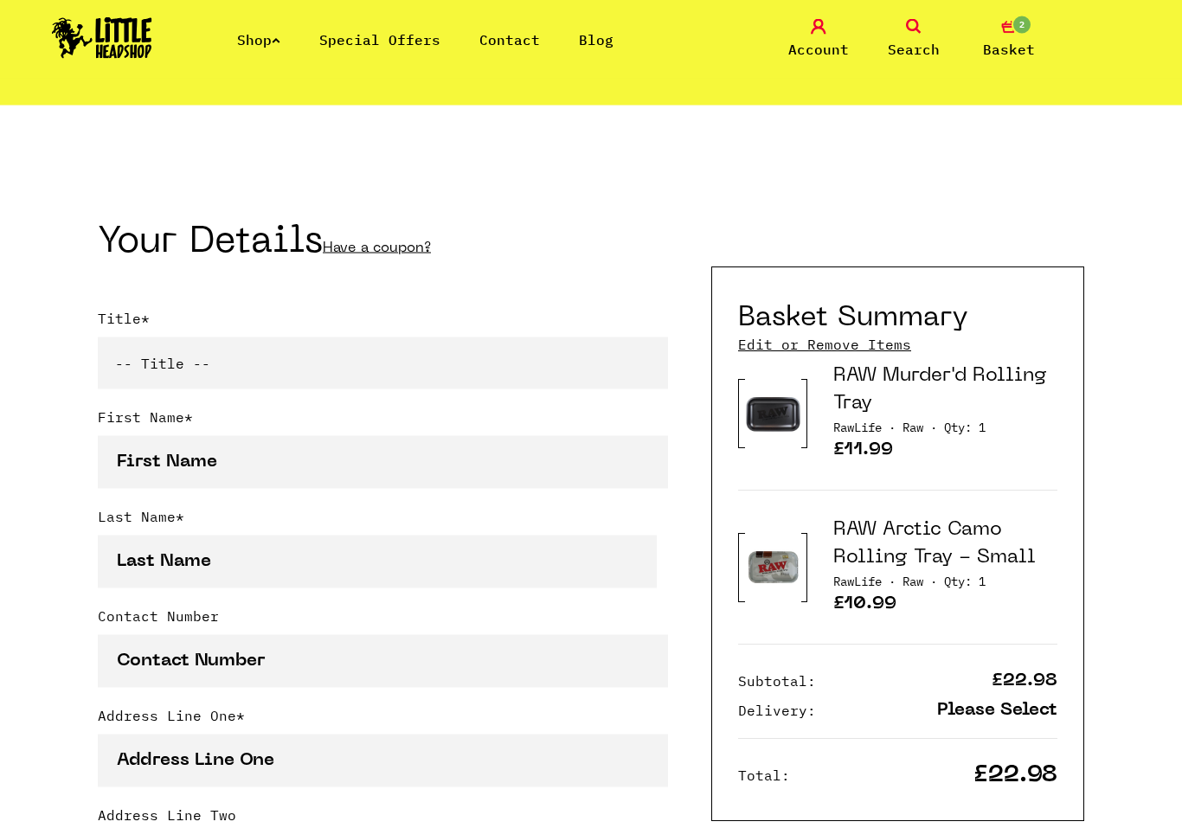
scroll to position [310, 0]
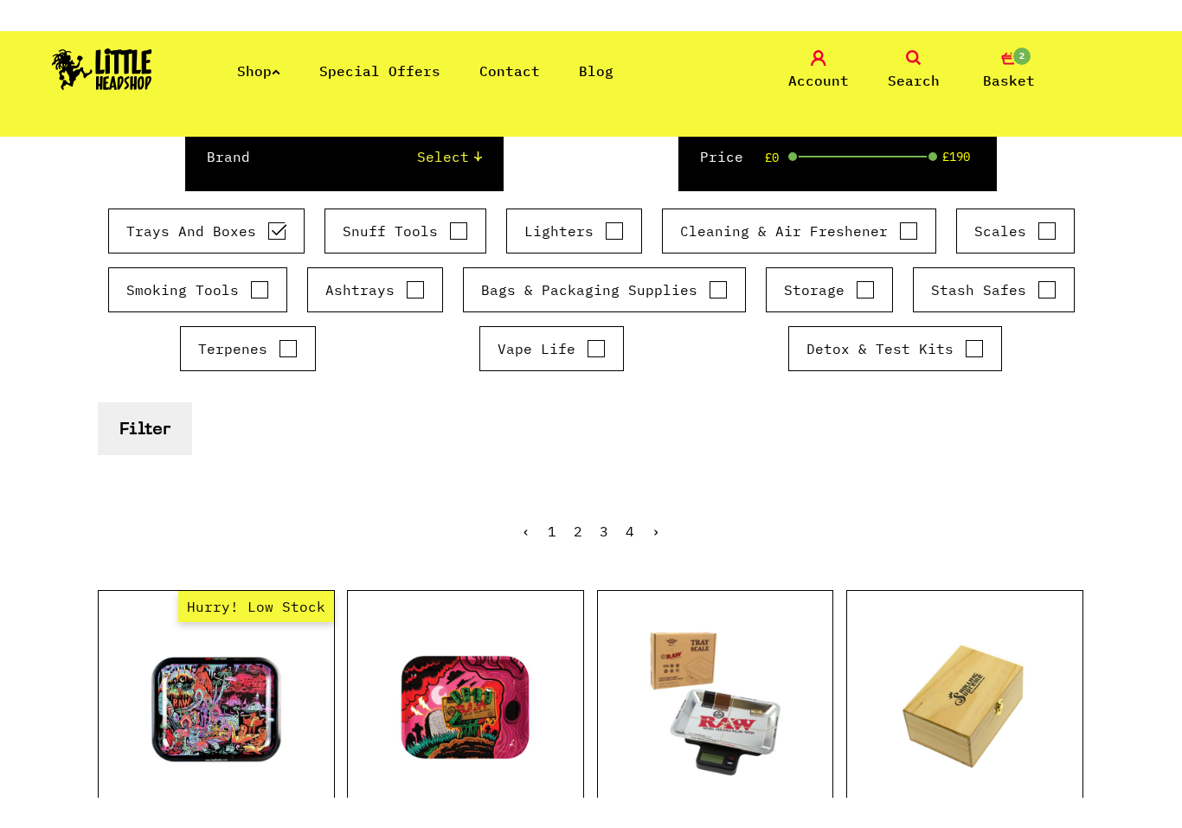
scroll to position [339, 0]
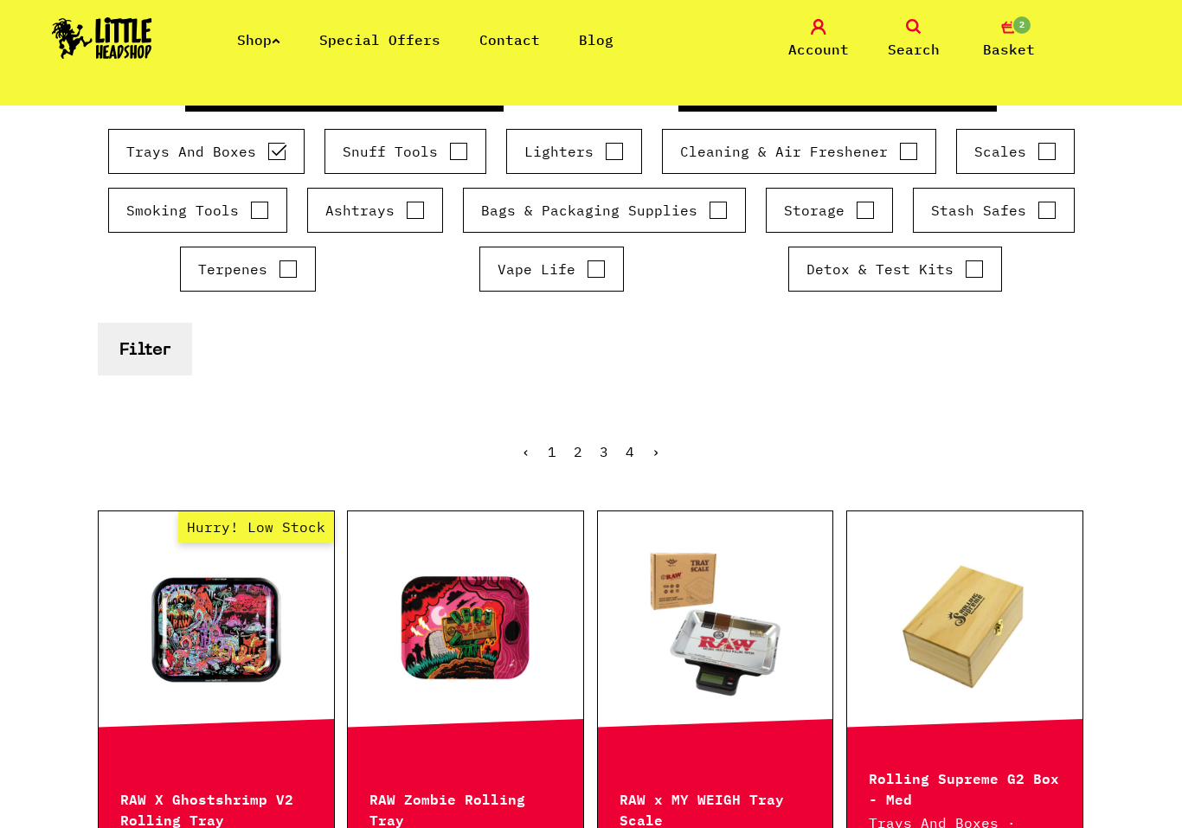
click at [556, 454] on link "1" at bounding box center [552, 451] width 9 height 17
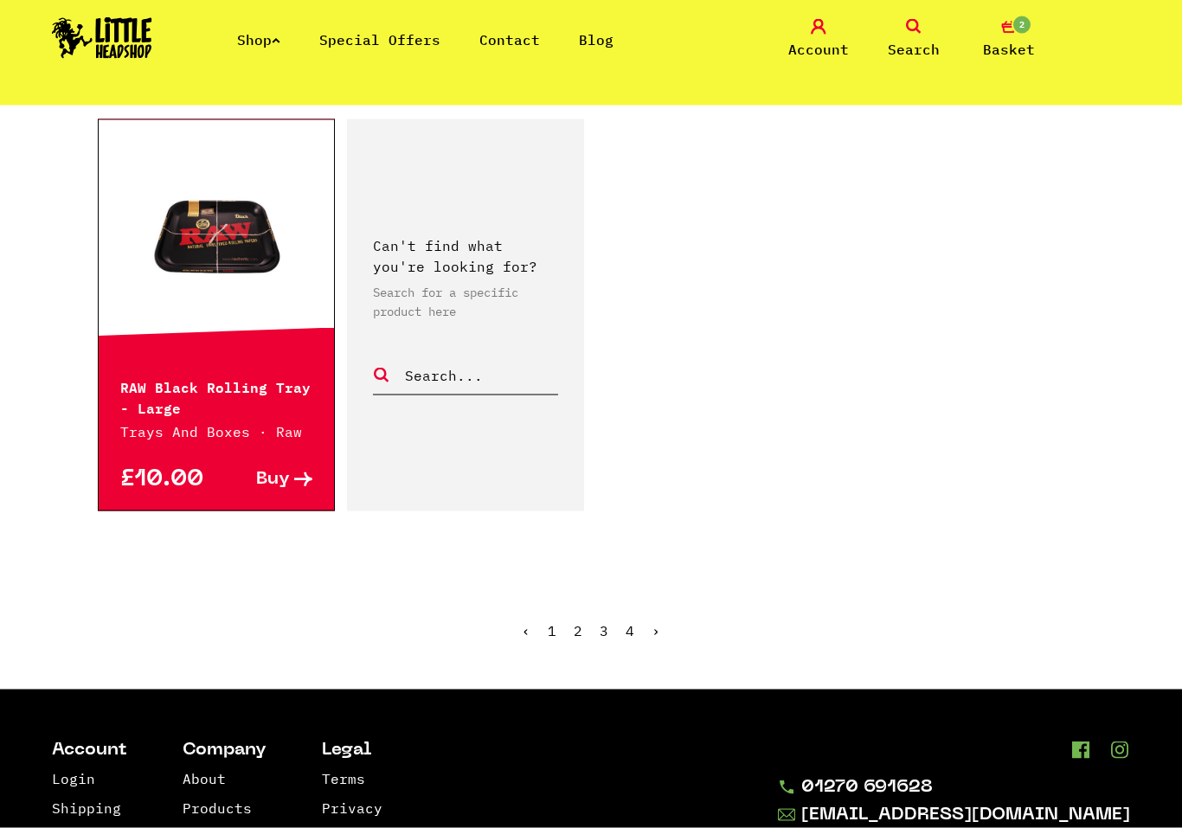
scroll to position [2891, 0]
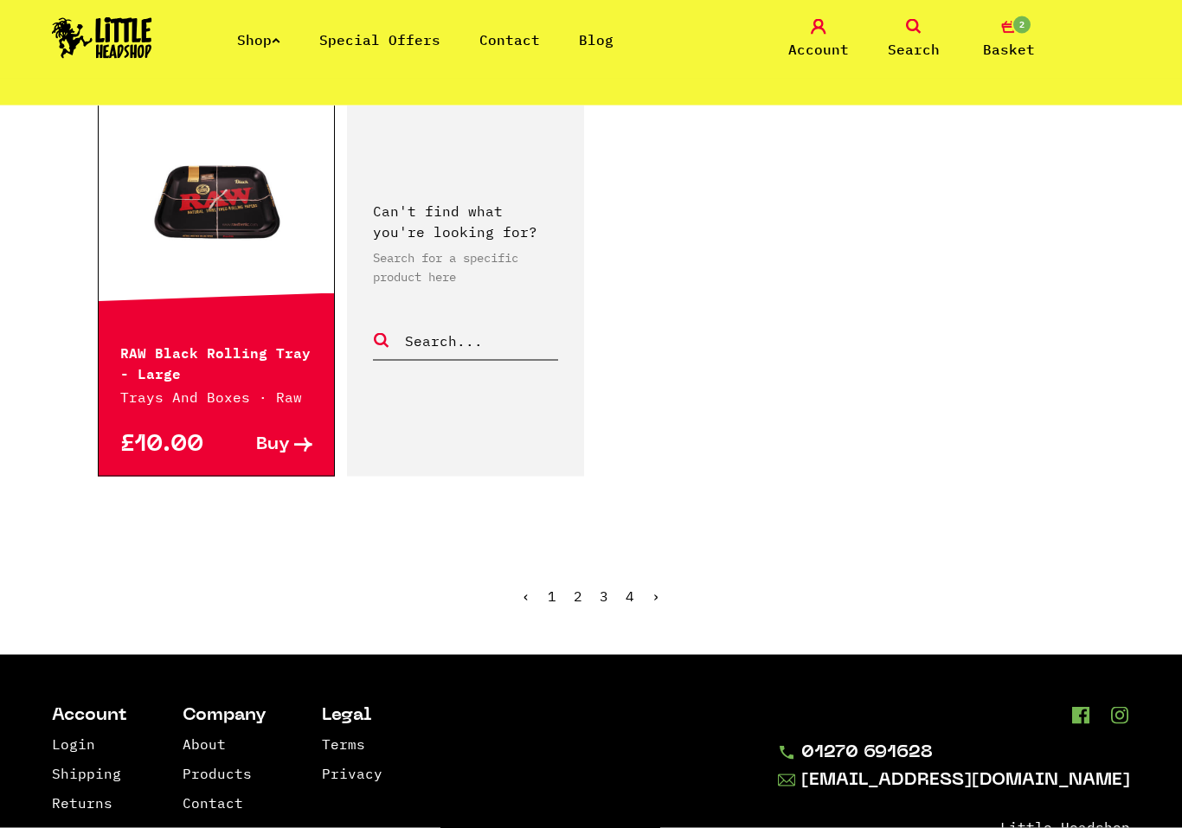
click at [581, 592] on link "2" at bounding box center [578, 595] width 9 height 17
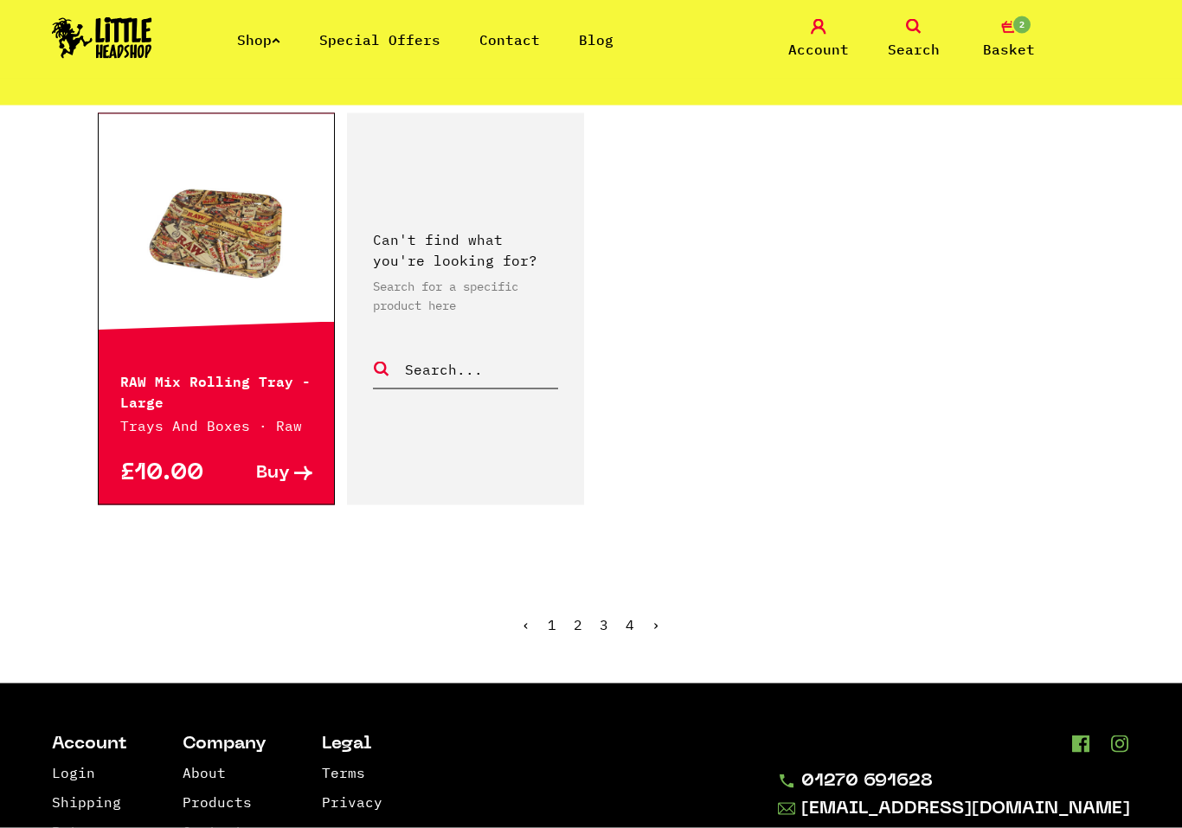
scroll to position [2841, 0]
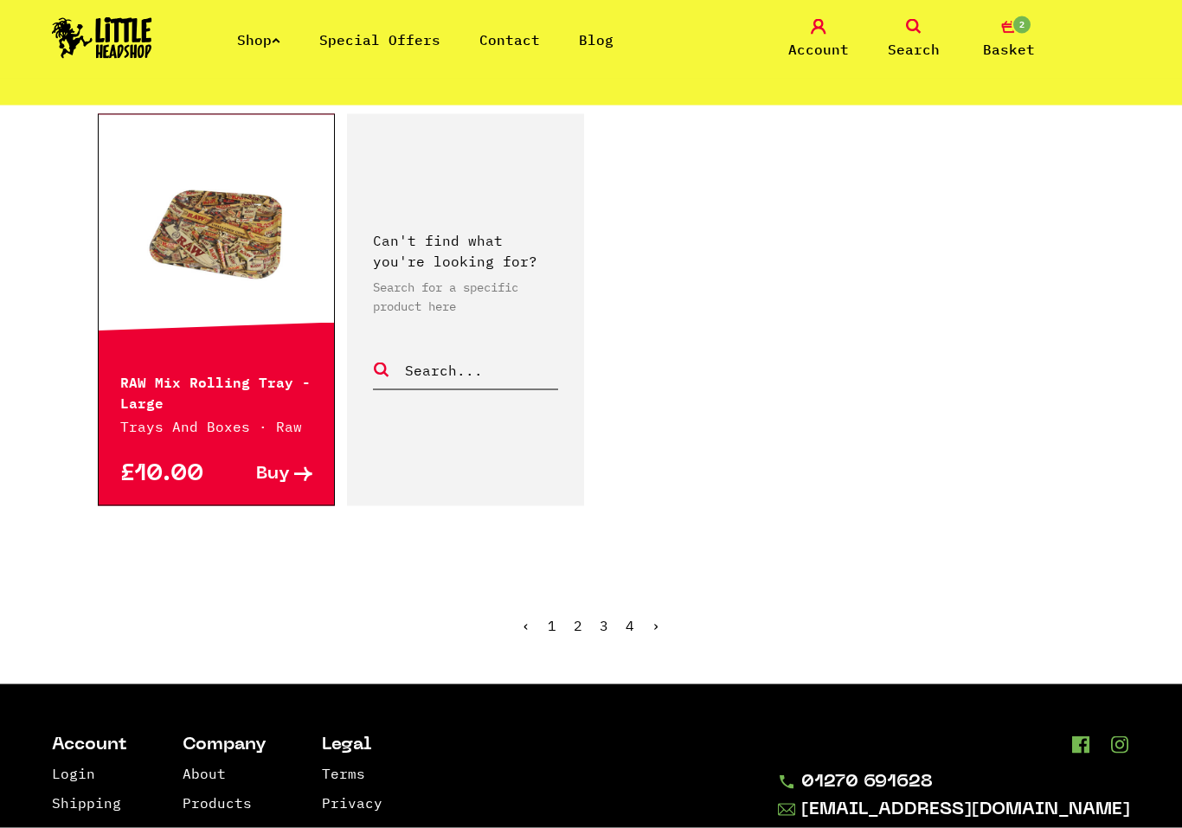
click at [606, 621] on link "3" at bounding box center [604, 625] width 9 height 17
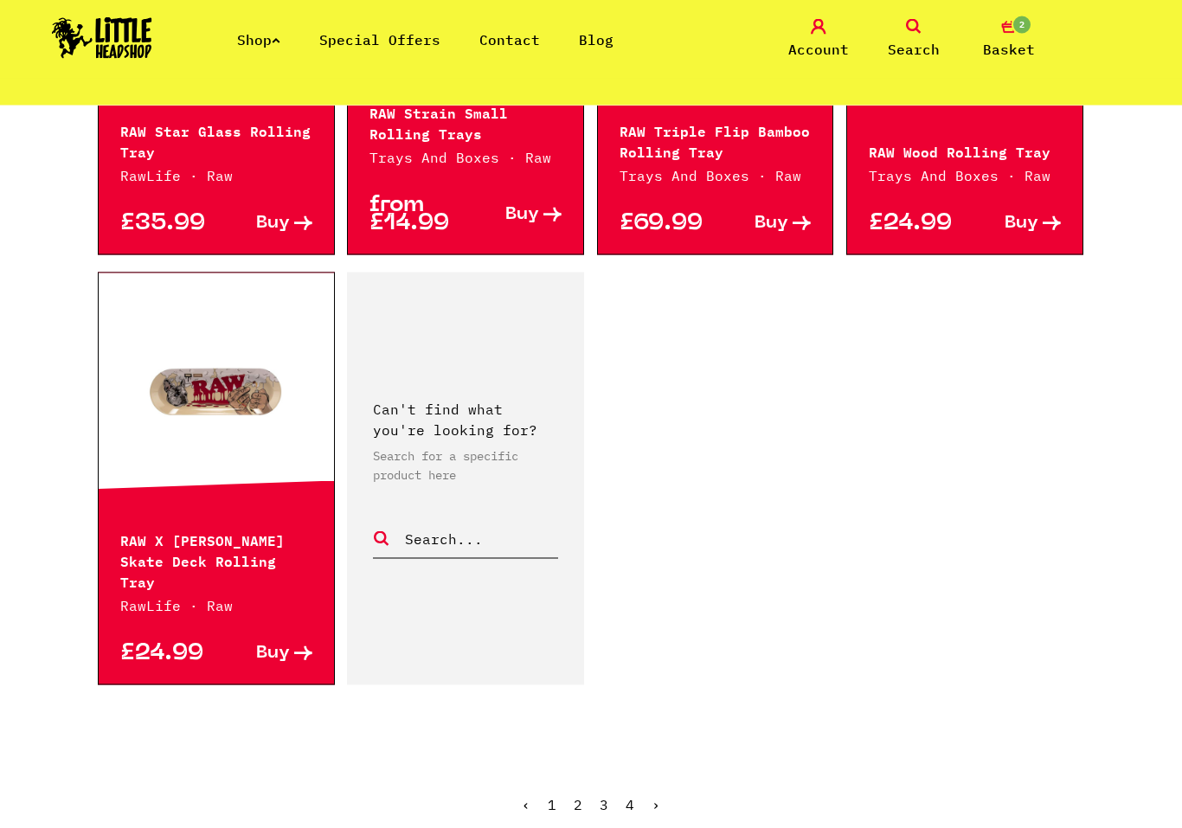
scroll to position [2705, 0]
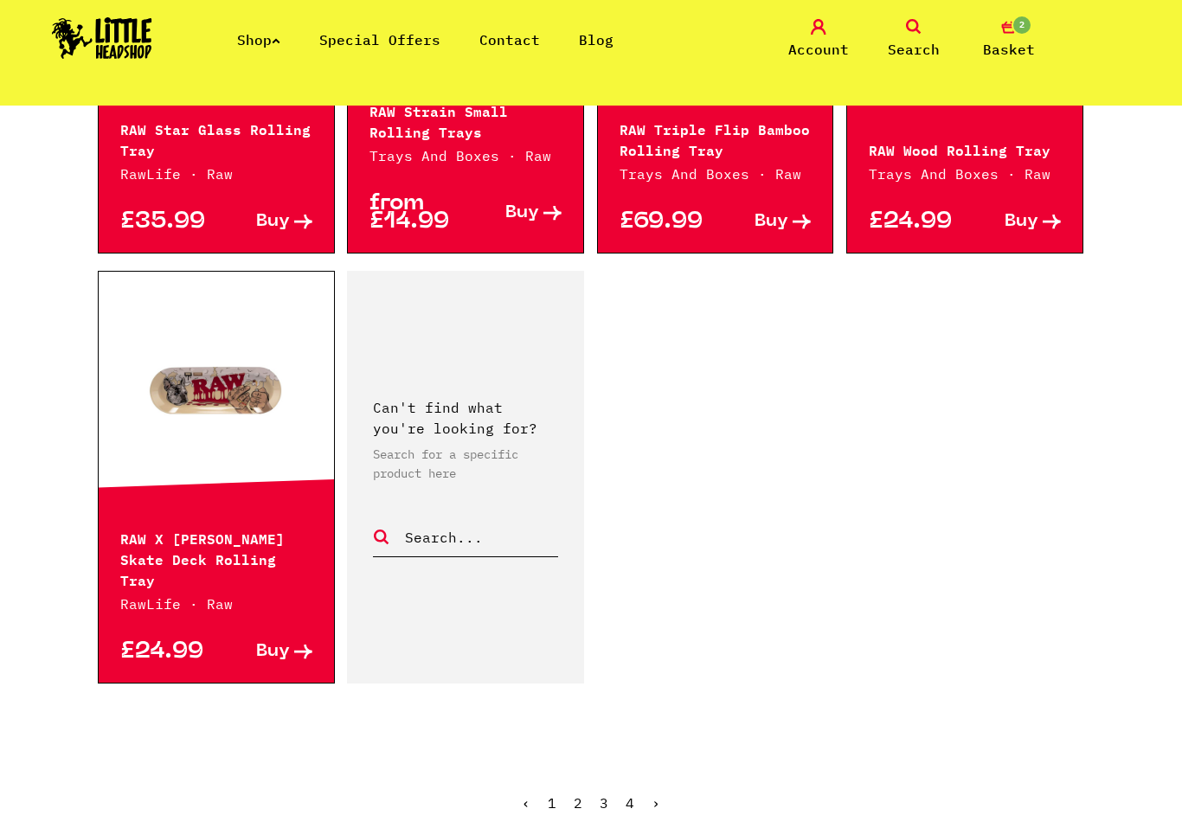
click at [638, 766] on ul "‹ 1 2 3 4 ›" at bounding box center [591, 816] width 986 height 74
click at [625, 766] on link "4" at bounding box center [629, 802] width 9 height 17
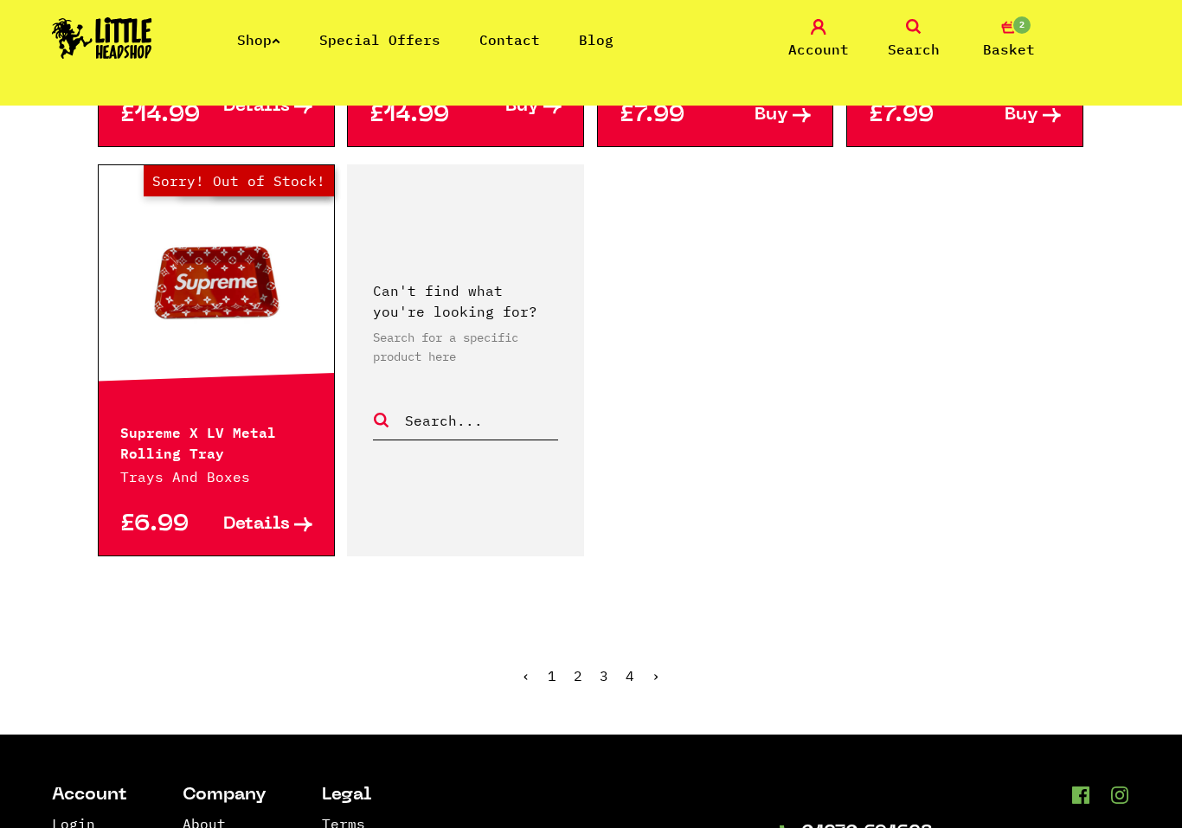
scroll to position [2042, 0]
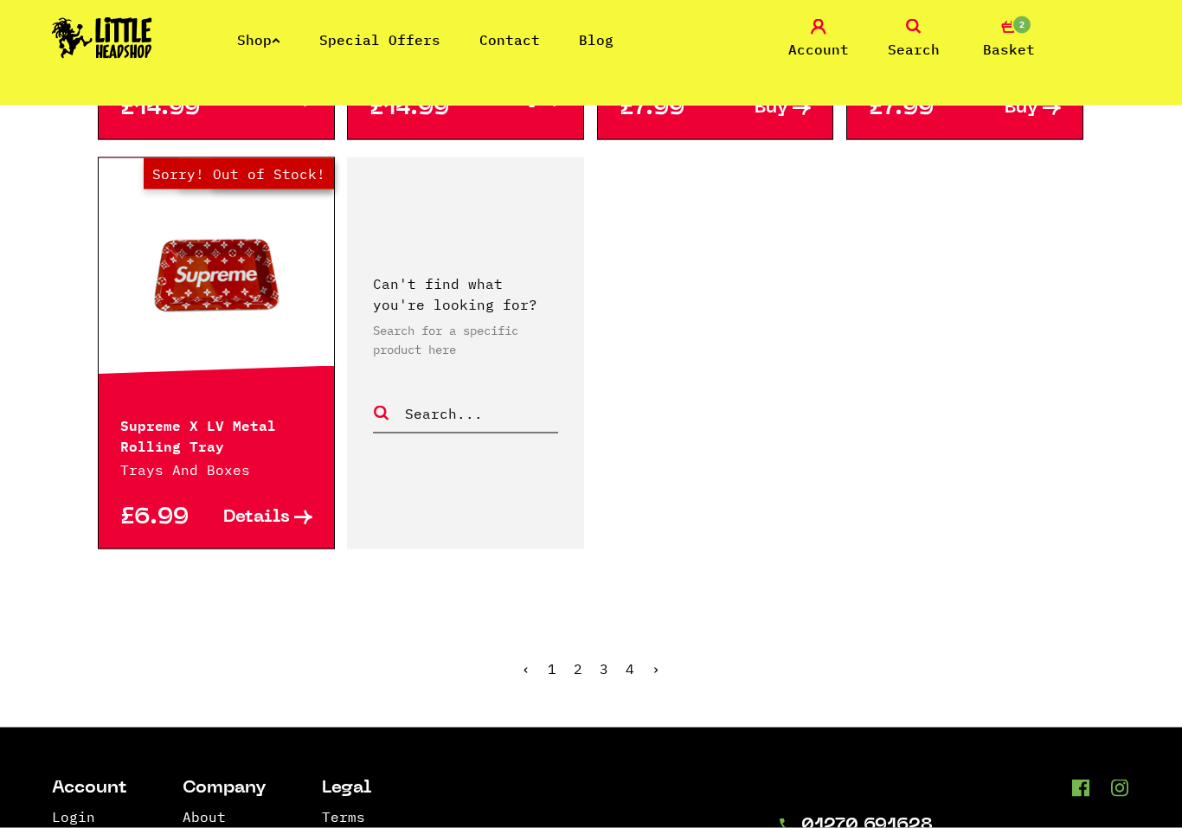
click at [663, 644] on ul "‹ 1 2 3 4 ›" at bounding box center [591, 681] width 986 height 74
click at [673, 644] on ul "‹ 1 2 3 4 ›" at bounding box center [591, 681] width 986 height 74
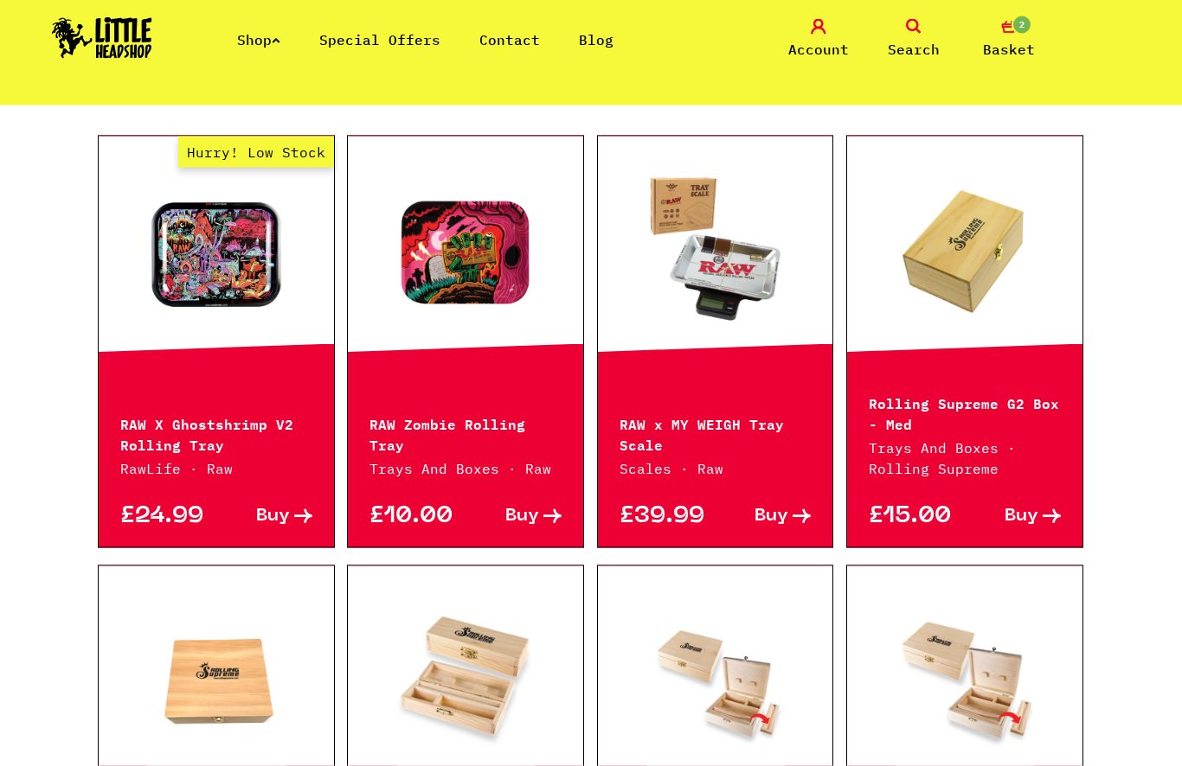
scroll to position [699, 0]
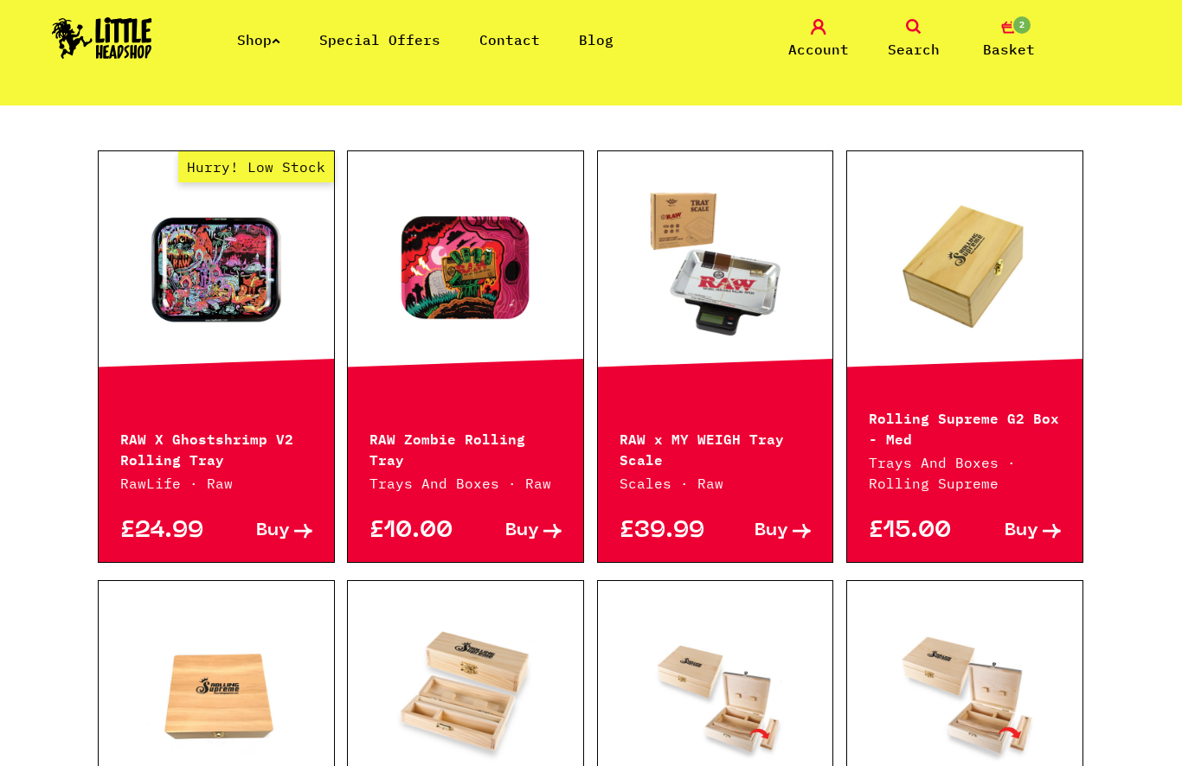
click at [1000, 47] on span "Basket" at bounding box center [1009, 49] width 52 height 21
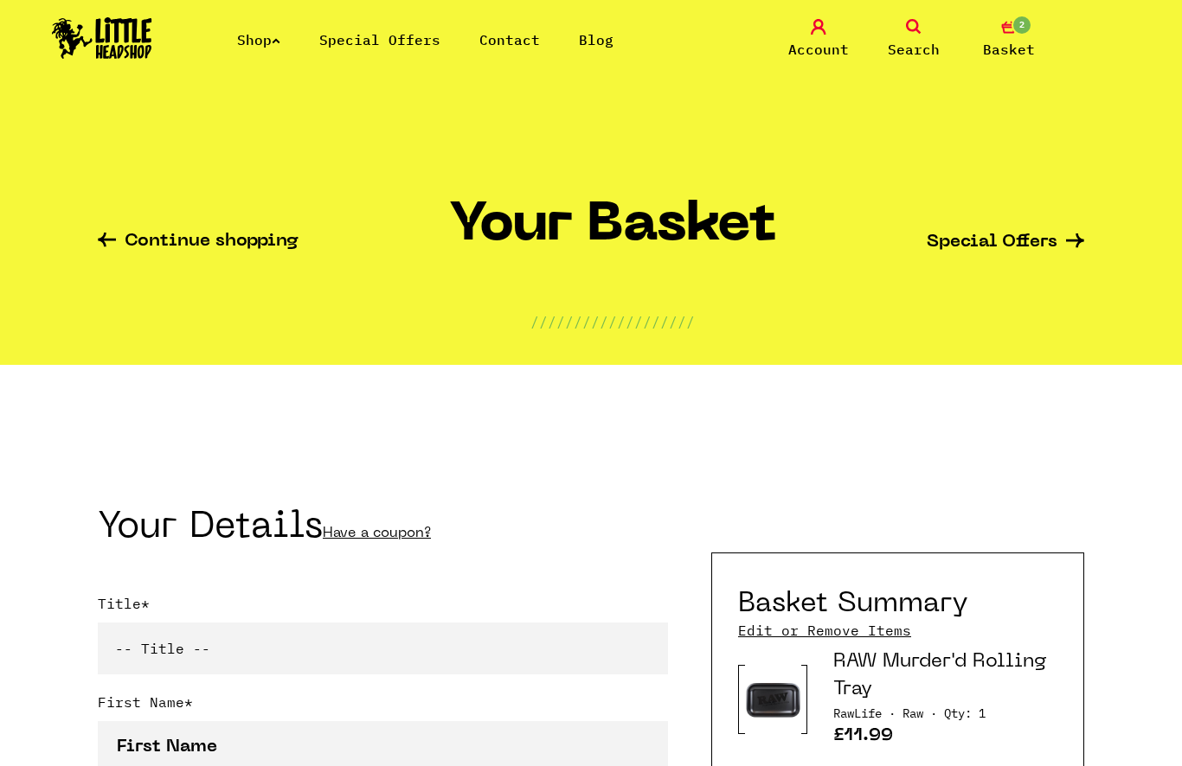
click at [256, 42] on link "Shop" at bounding box center [258, 39] width 43 height 17
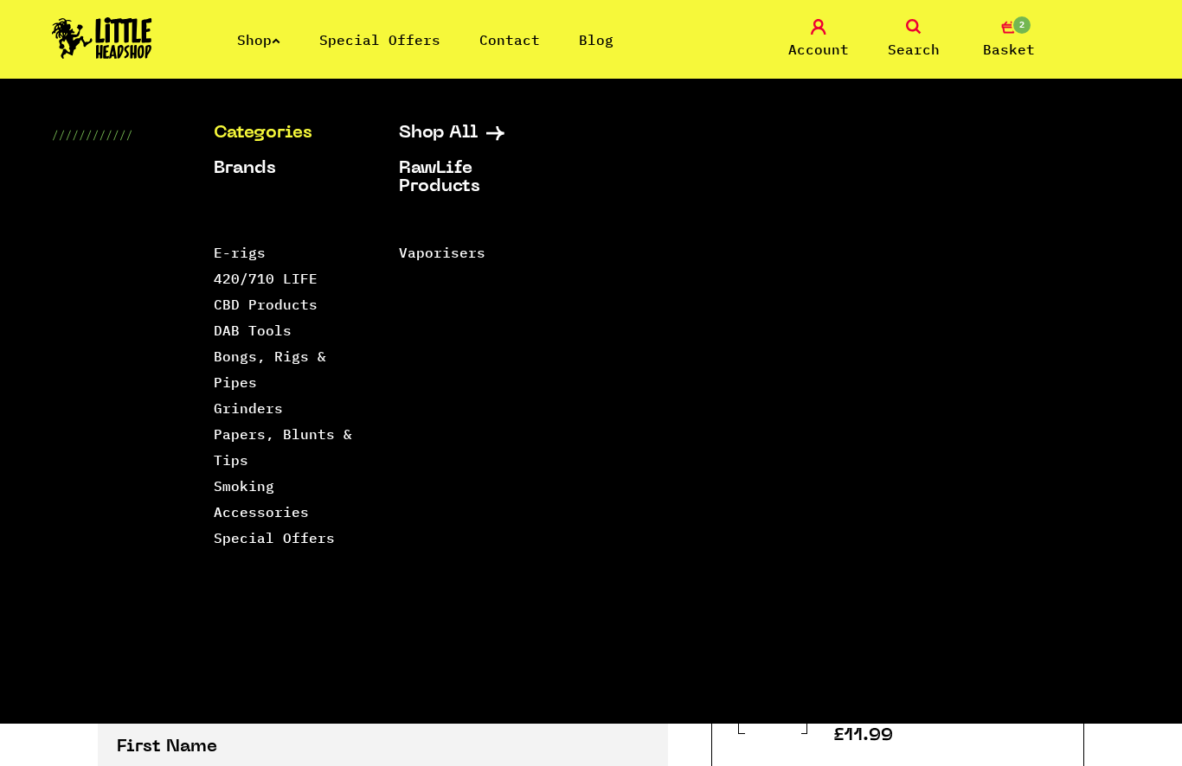
click at [272, 508] on link "Smoking Accessories" at bounding box center [261, 499] width 95 height 43
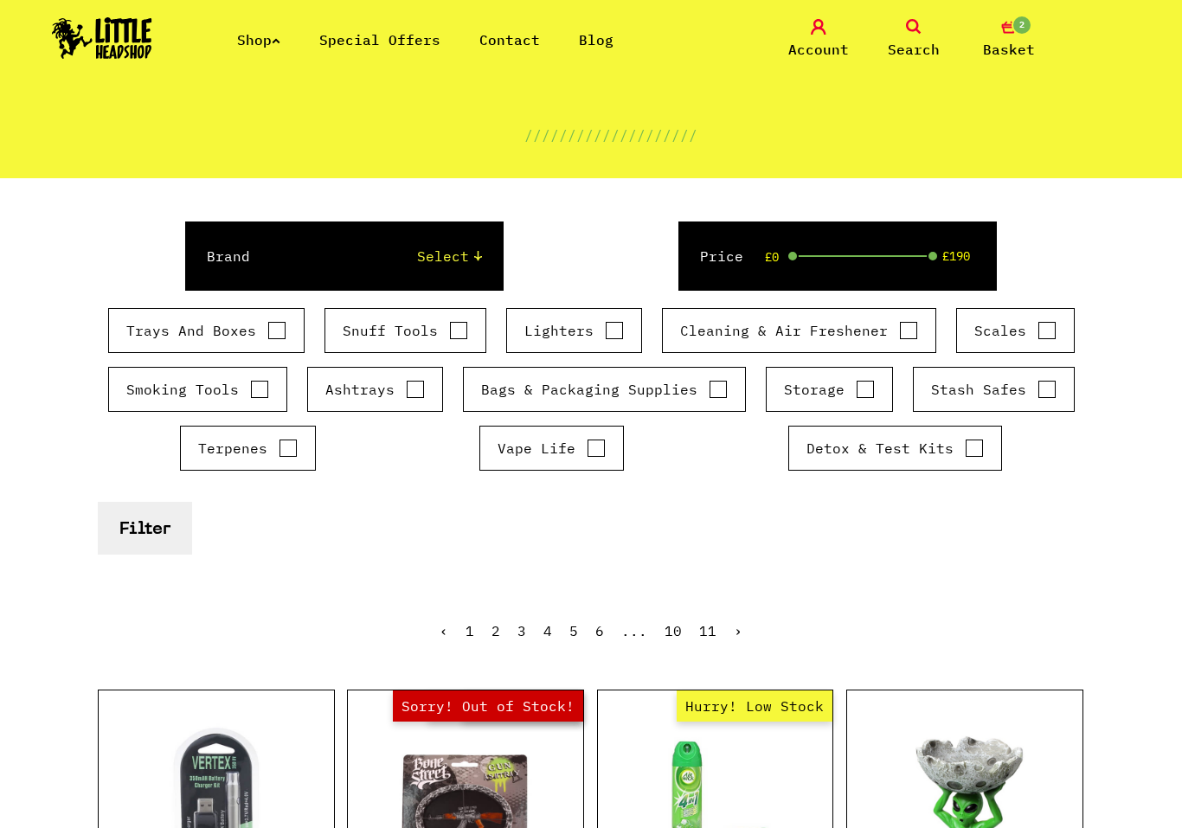
scroll to position [157, 0]
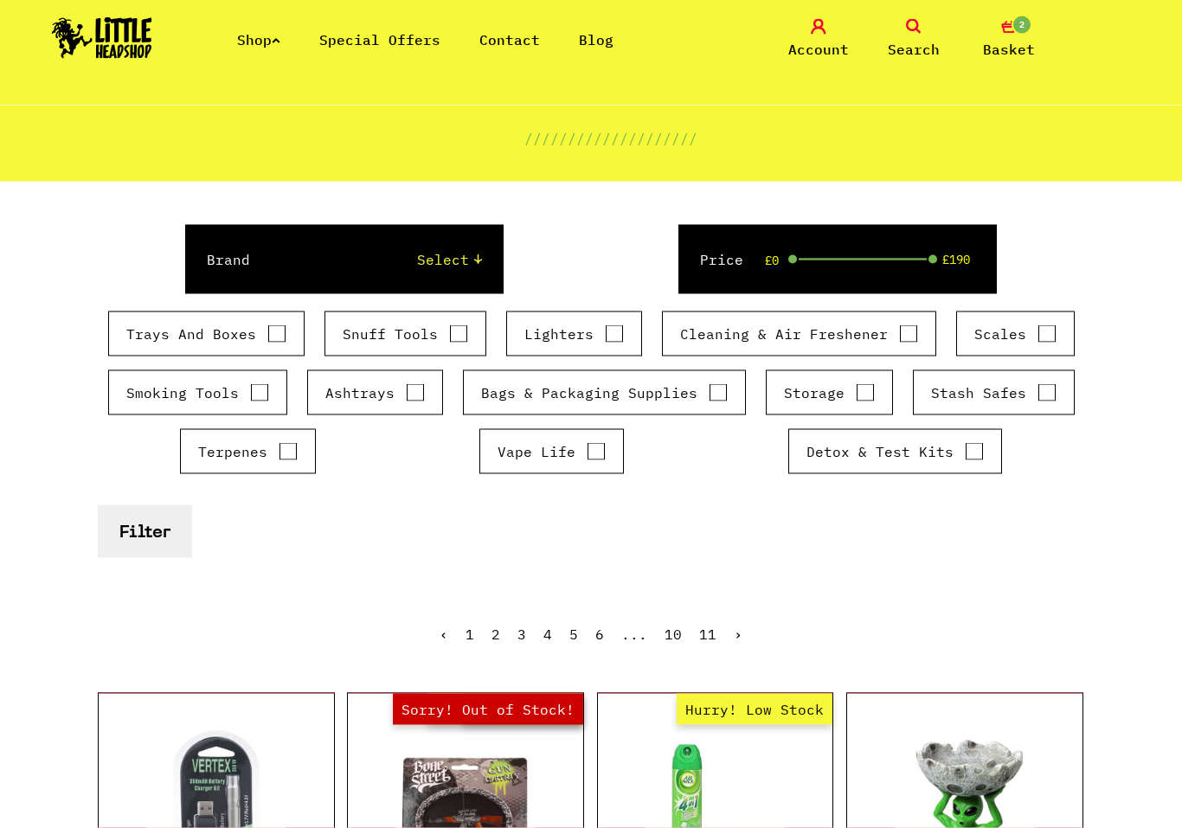
click at [832, 399] on label "Storage" at bounding box center [829, 392] width 91 height 21
click at [856, 399] on input "Storage" at bounding box center [865, 392] width 19 height 17
checkbox input "true"
click at [713, 383] on input "Bags & Packaging Supplies" at bounding box center [718, 391] width 19 height 17
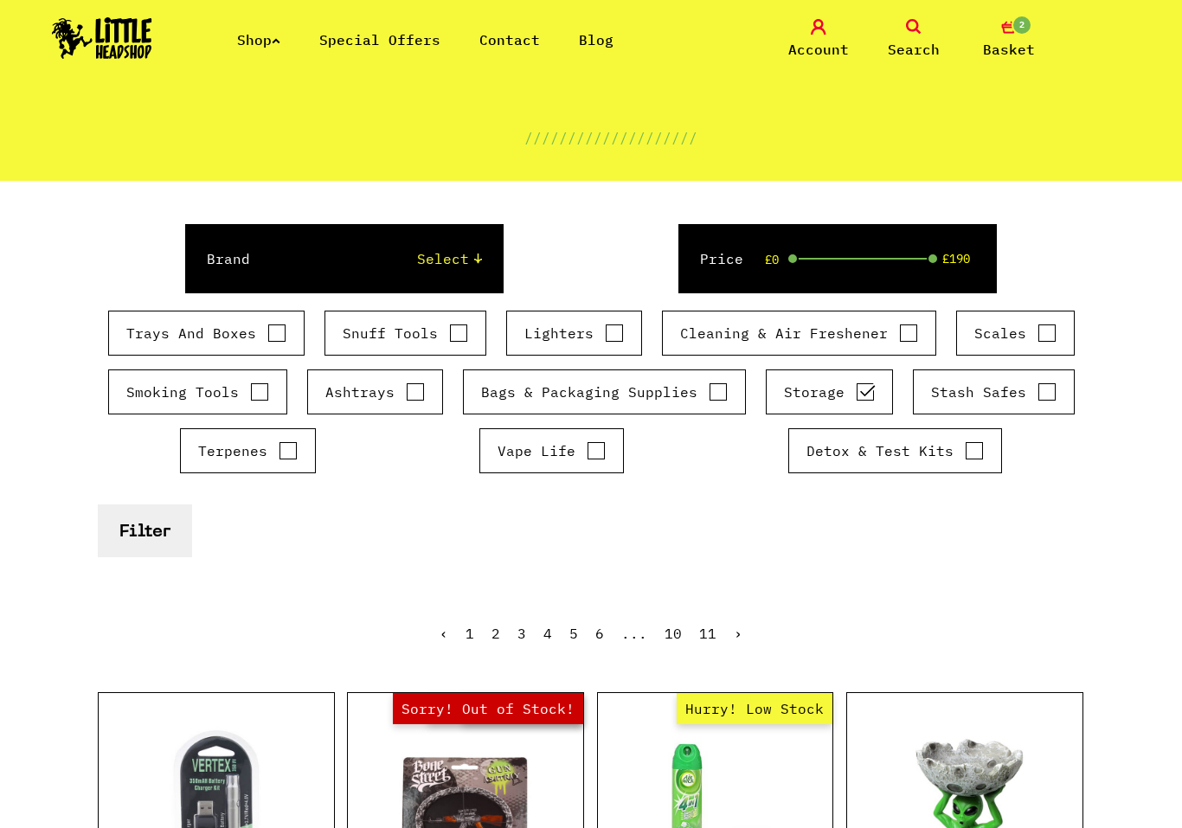
checkbox input "true"
click at [594, 458] on input "Vape Life" at bounding box center [596, 450] width 19 height 17
checkbox input "true"
click at [152, 534] on button "Filter" at bounding box center [145, 530] width 94 height 53
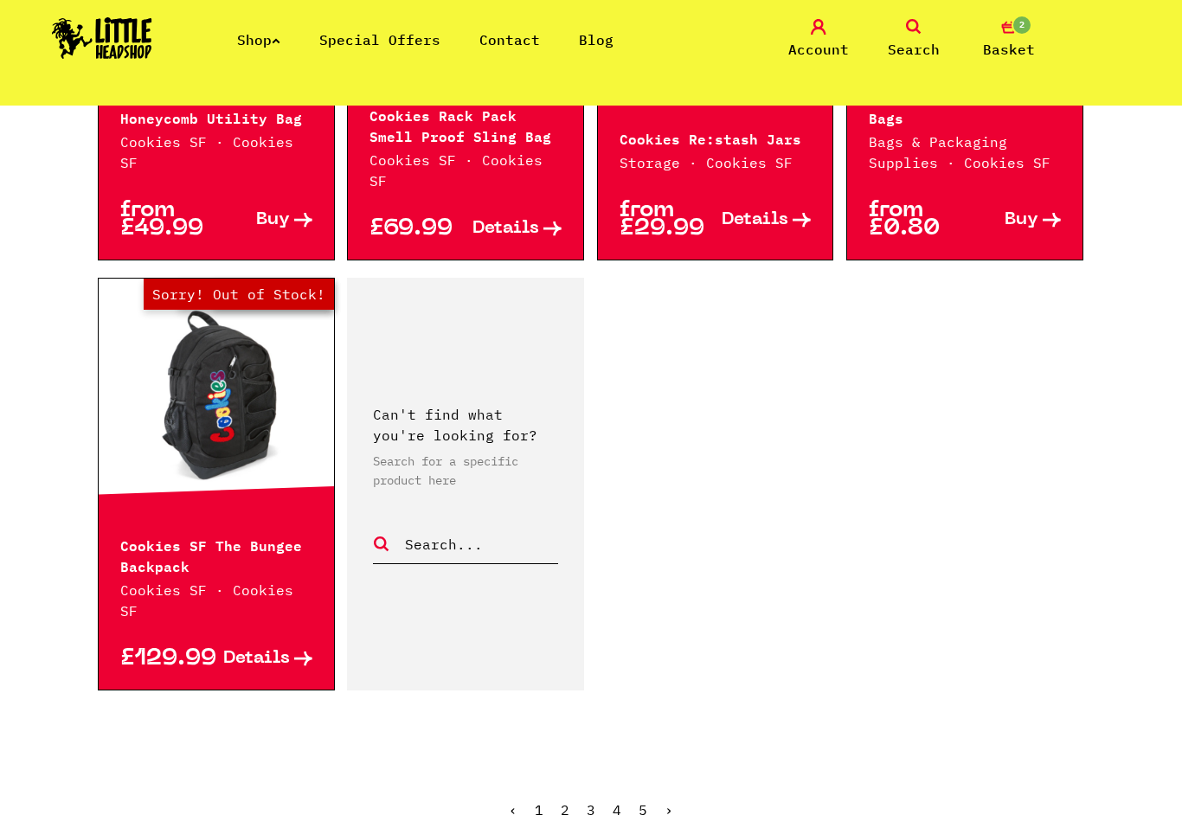
scroll to position [2953, 0]
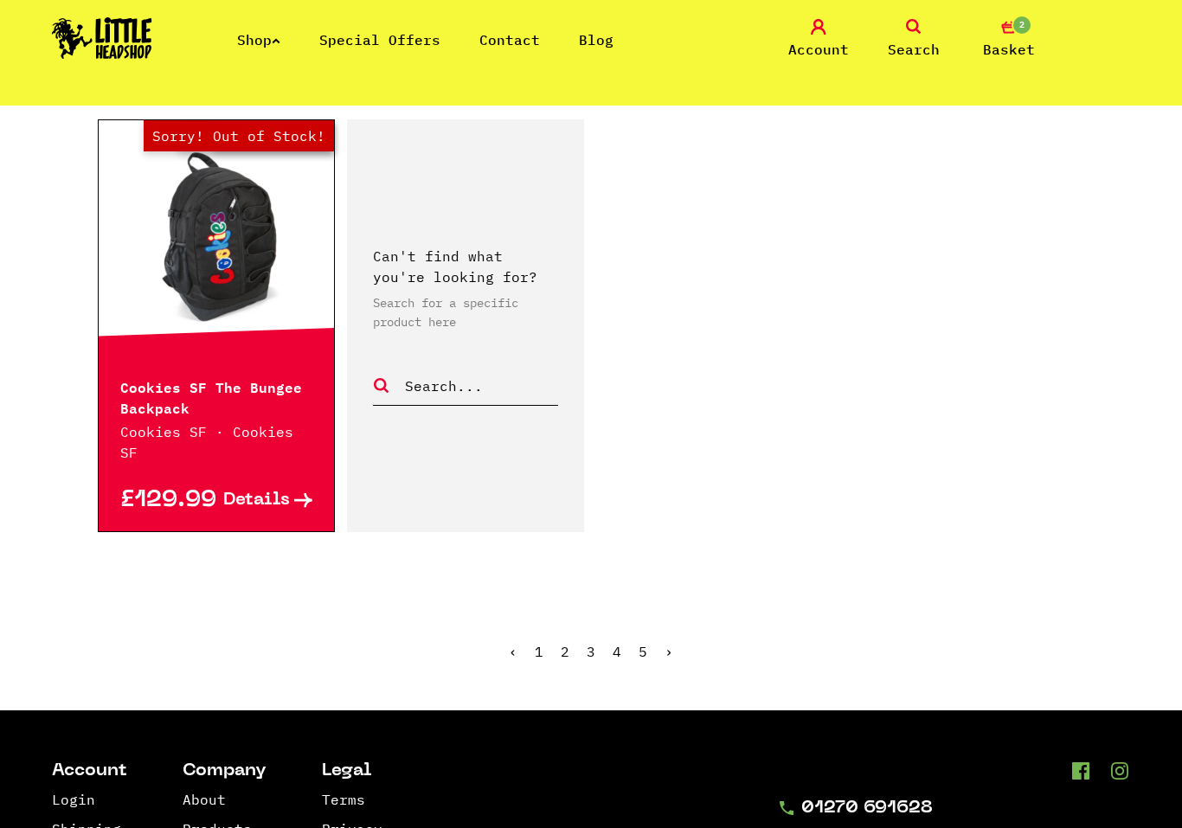
click at [567, 643] on link "2" at bounding box center [565, 651] width 9 height 17
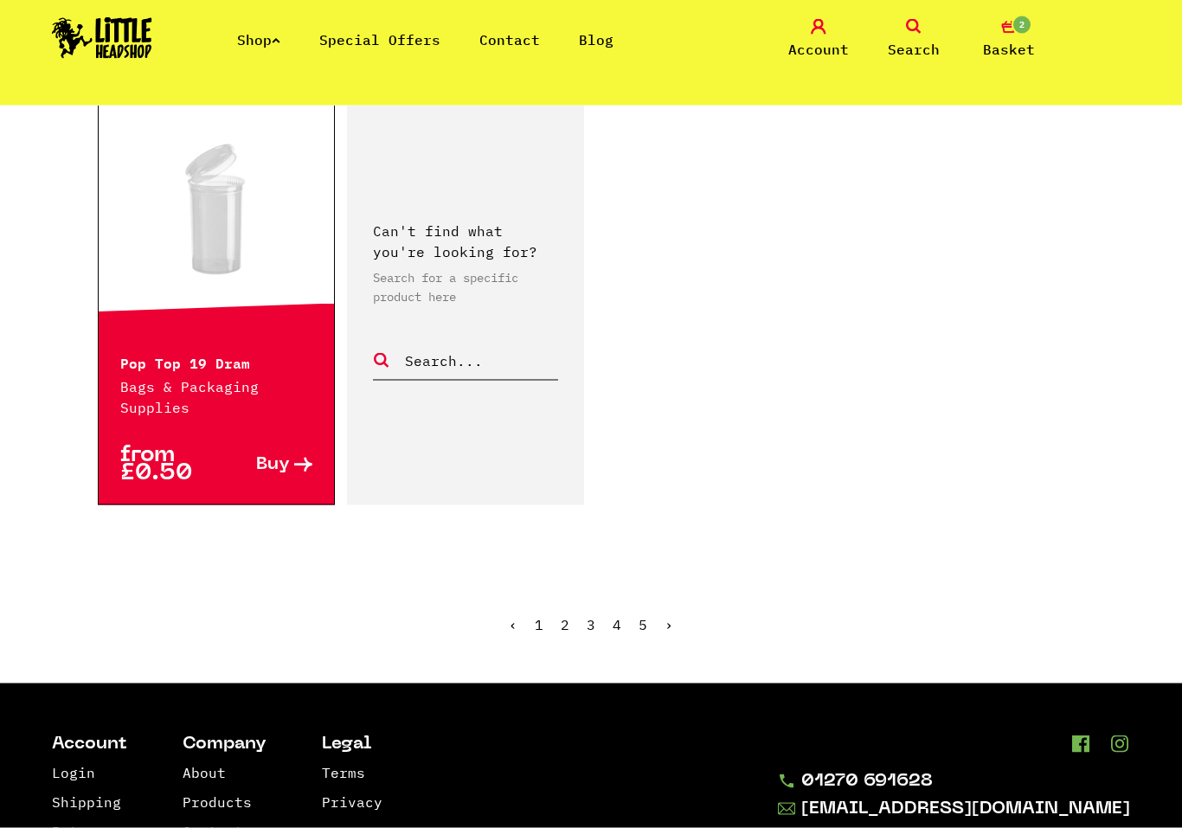
scroll to position [2879, 0]
click at [593, 615] on link "3" at bounding box center [591, 623] width 9 height 17
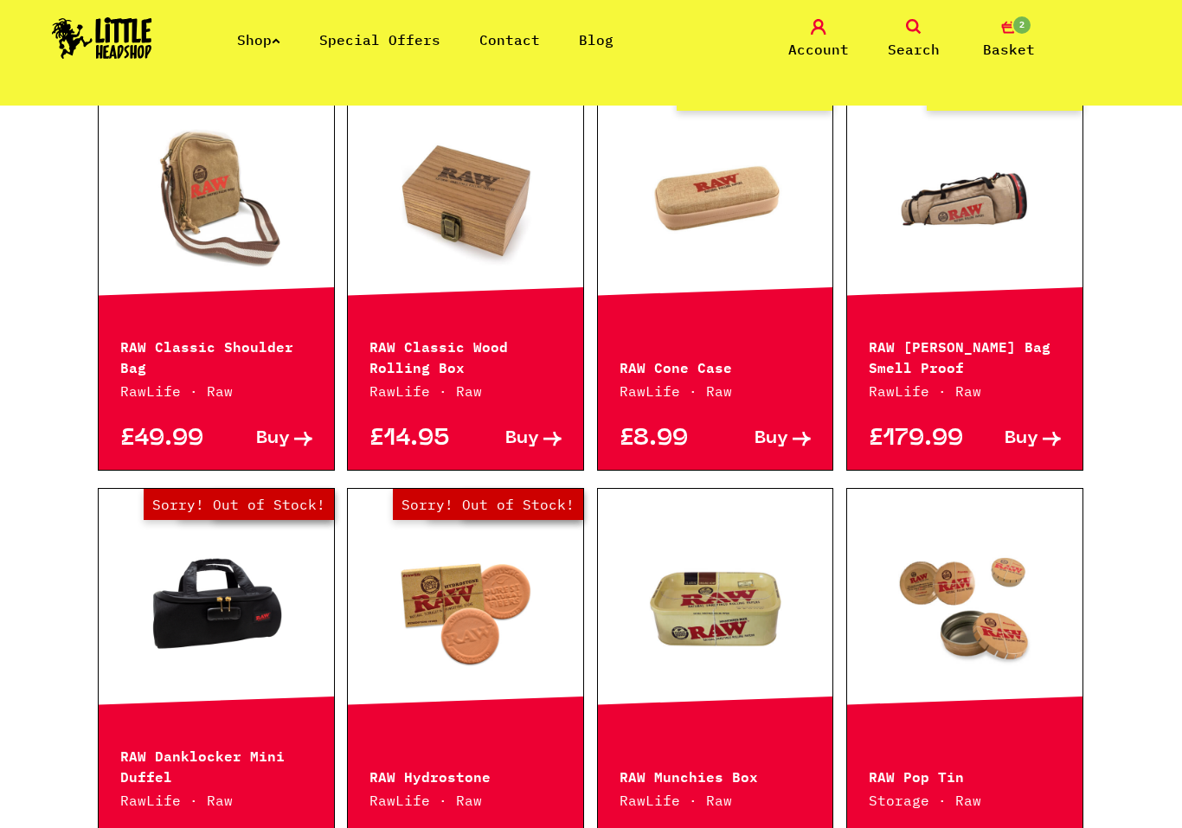
scroll to position [2057, 0]
click at [457, 43] on ul "Shop Special Offers Contact Blog" at bounding box center [444, 39] width 415 height 21
click at [422, 31] on link "Special Offers" at bounding box center [379, 39] width 121 height 17
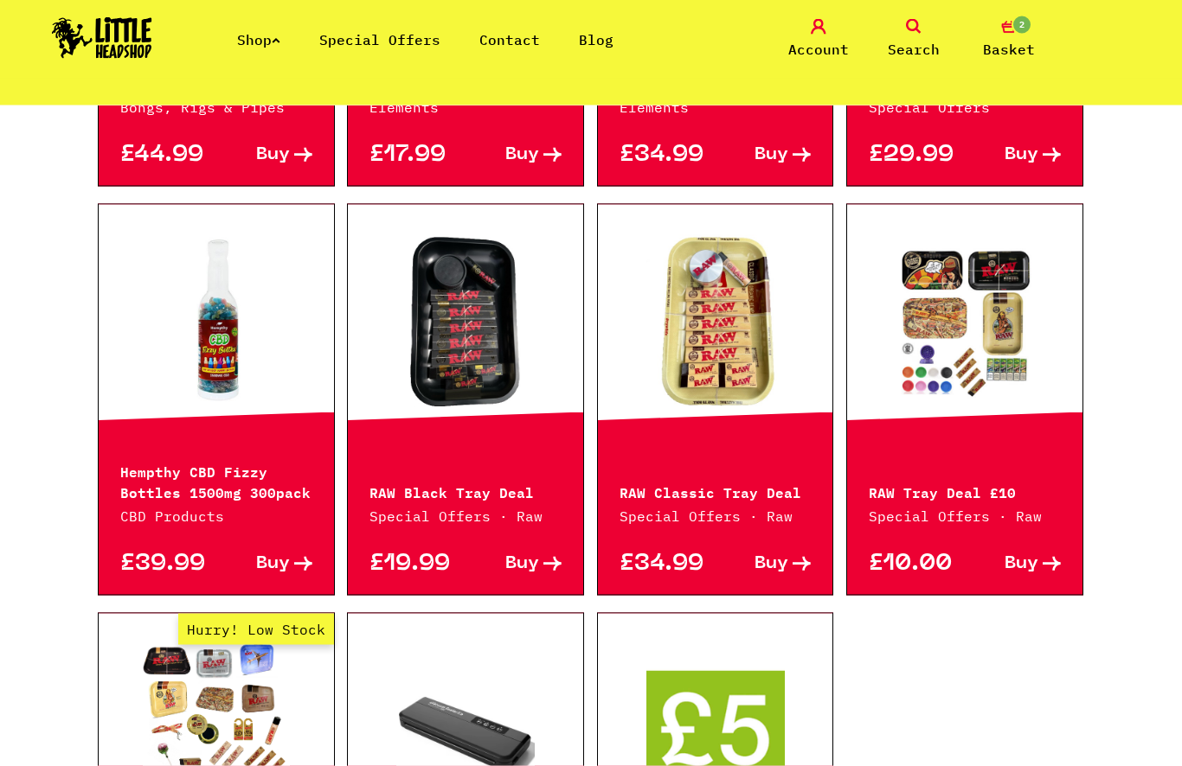
scroll to position [650, 0]
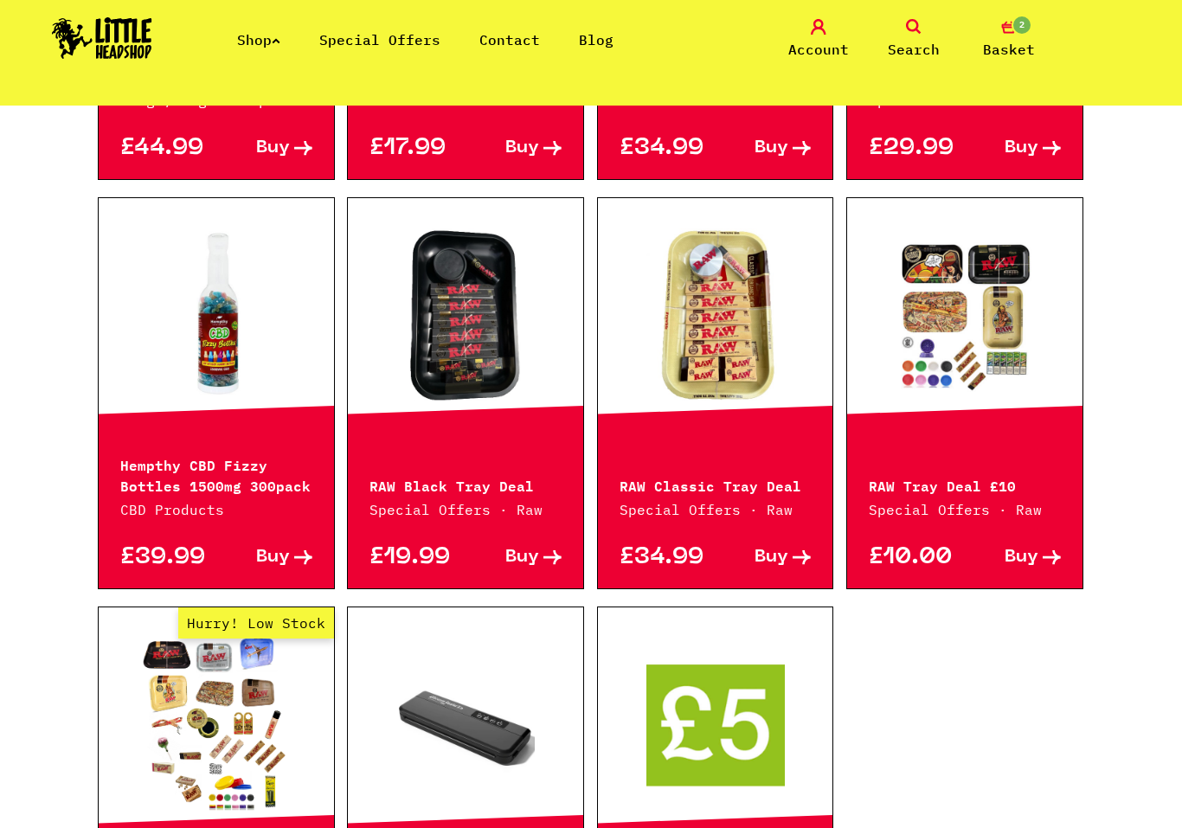
click at [524, 490] on p "RAW Black Tray Deal" at bounding box center [465, 484] width 192 height 21
click at [518, 471] on div "RAW Black Tray Deal Special Offers · Raw" at bounding box center [465, 485] width 235 height 67
click at [498, 490] on p "RAW Black Tray Deal" at bounding box center [465, 484] width 192 height 21
click at [535, 552] on span "Buy" at bounding box center [522, 557] width 34 height 18
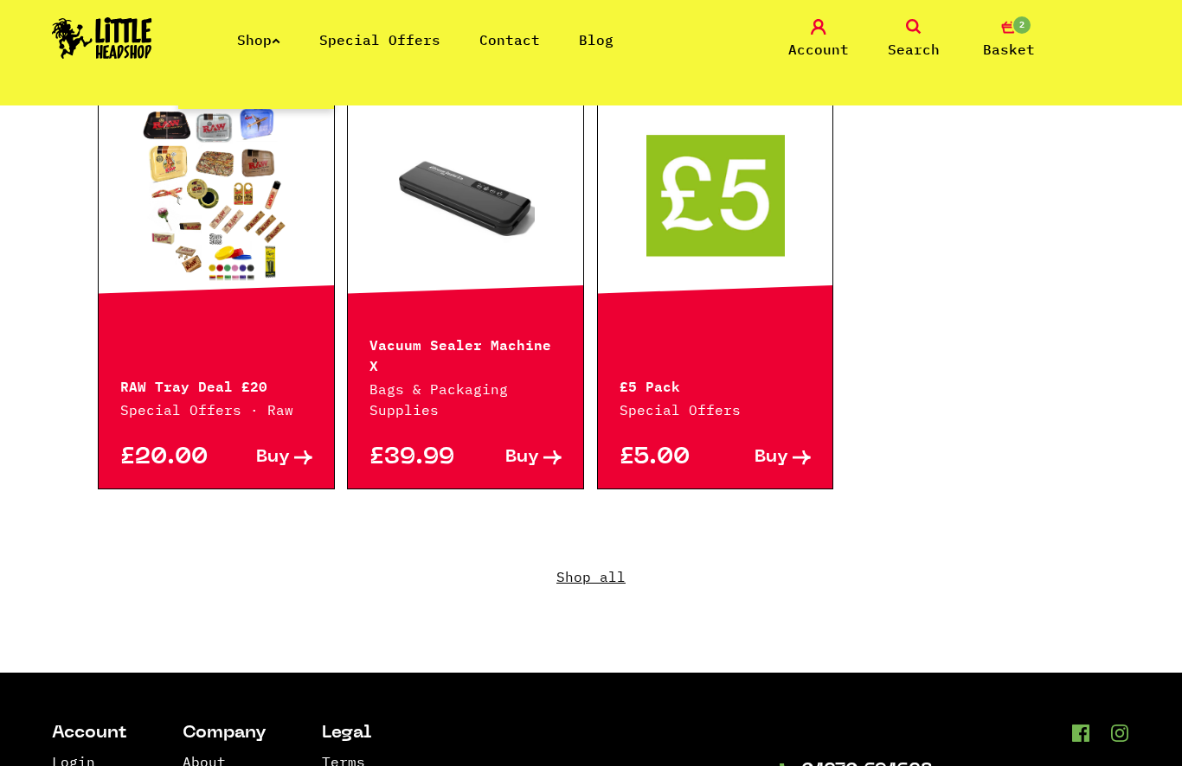
scroll to position [1192, 0]
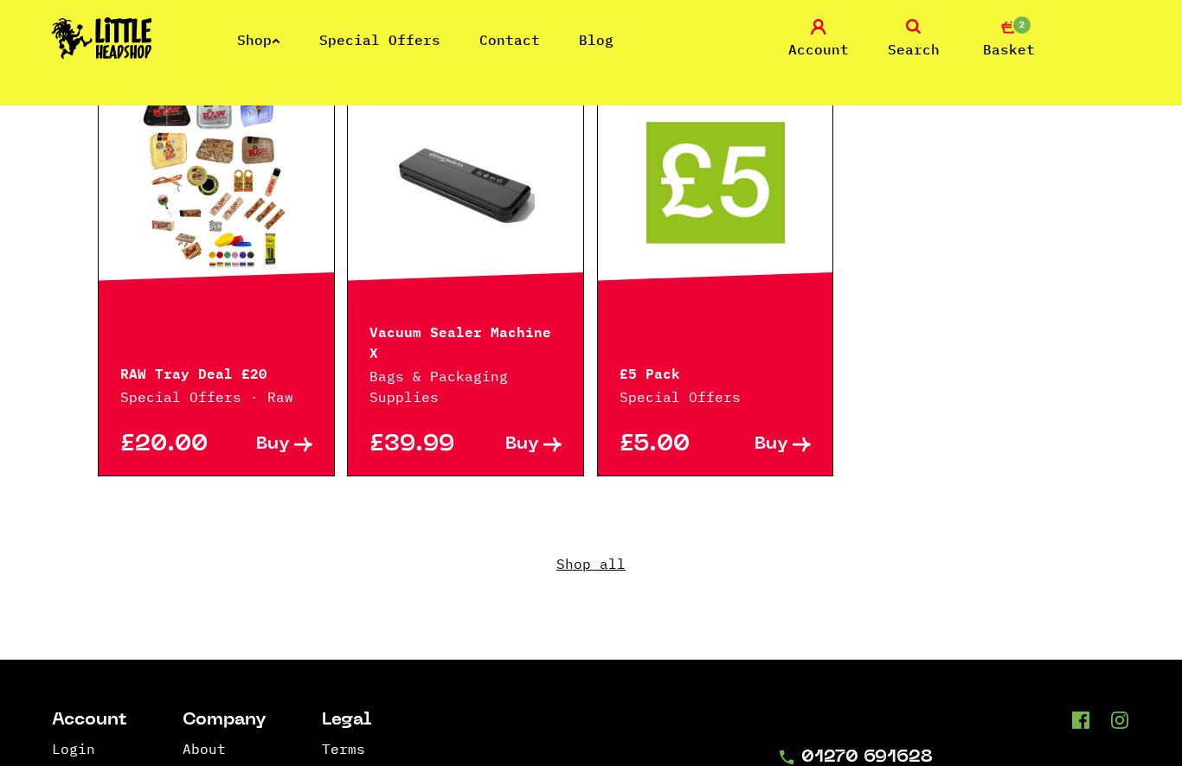
click at [600, 544] on link "Shop all" at bounding box center [591, 577] width 986 height 166
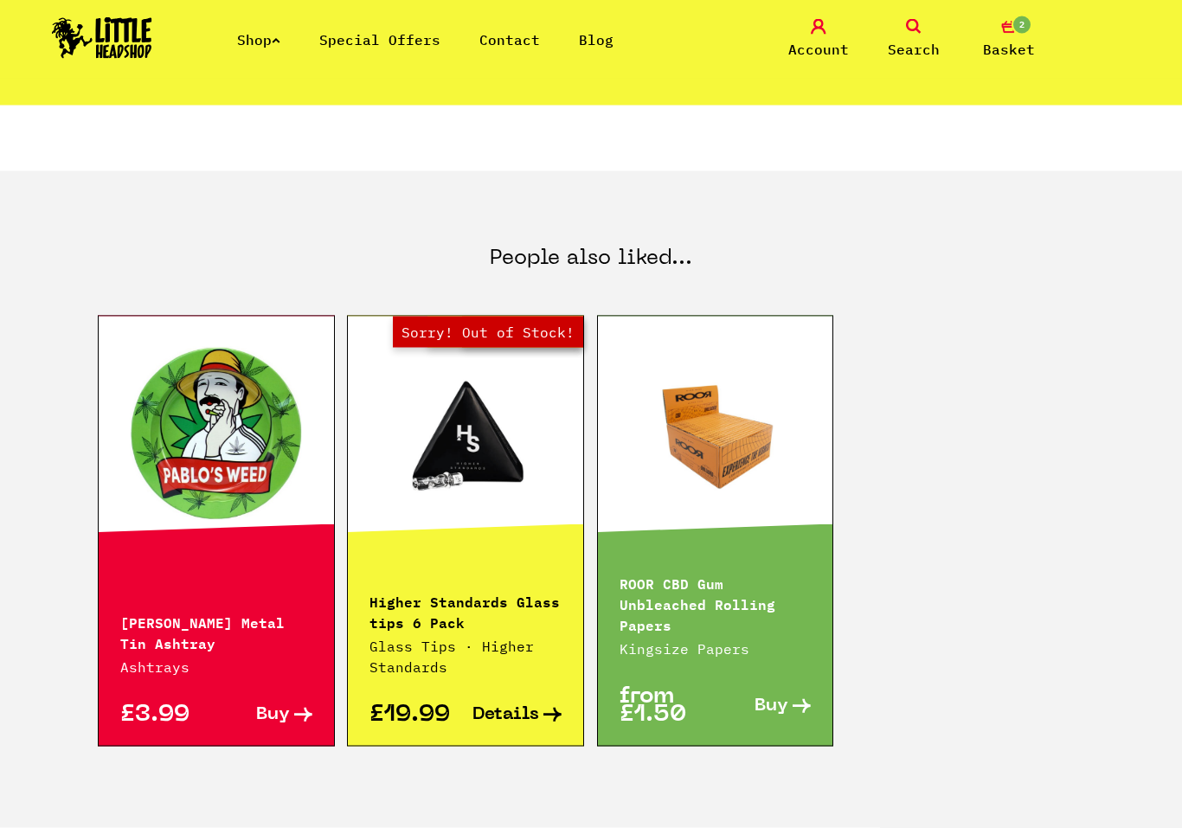
scroll to position [808, 0]
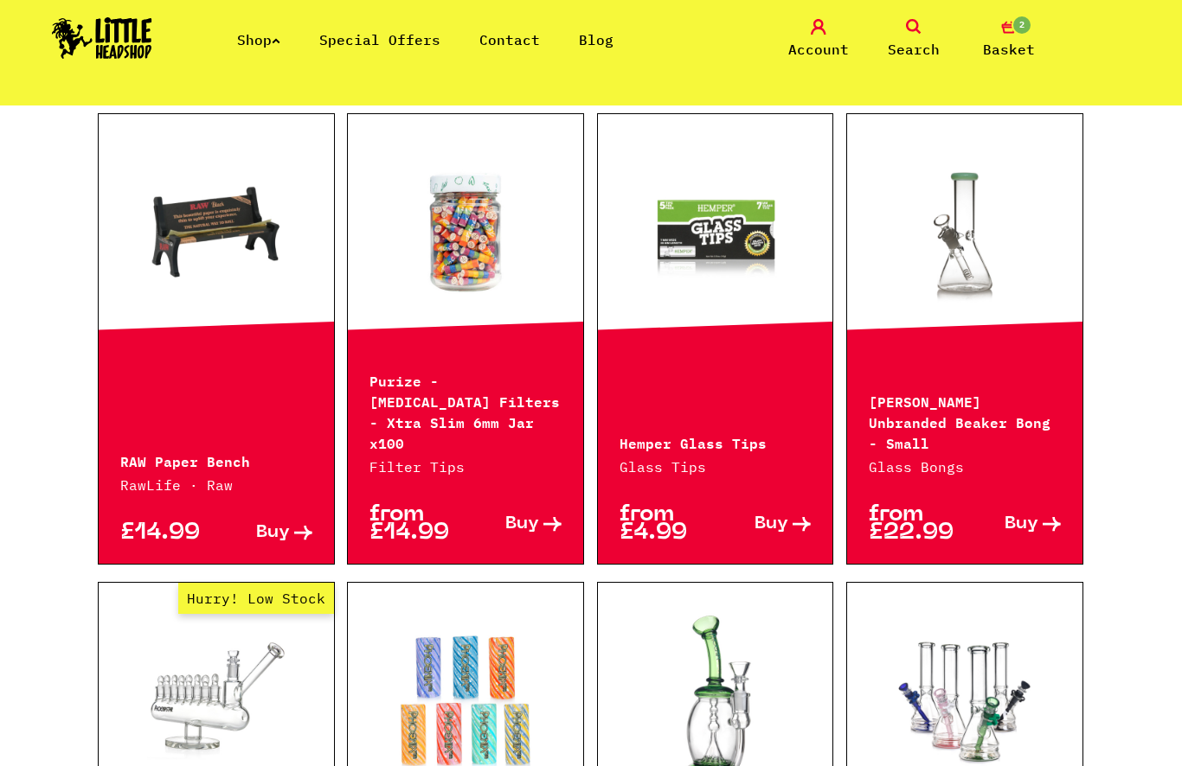
scroll to position [914, 0]
